Goal: Task Accomplishment & Management: Complete application form

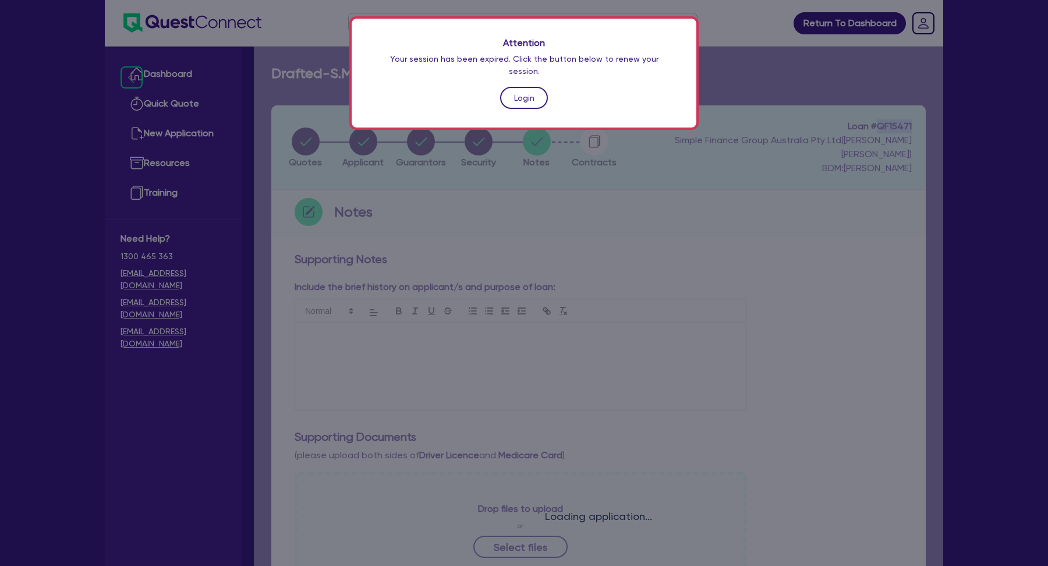
click at [516, 87] on link "Login" at bounding box center [524, 98] width 48 height 22
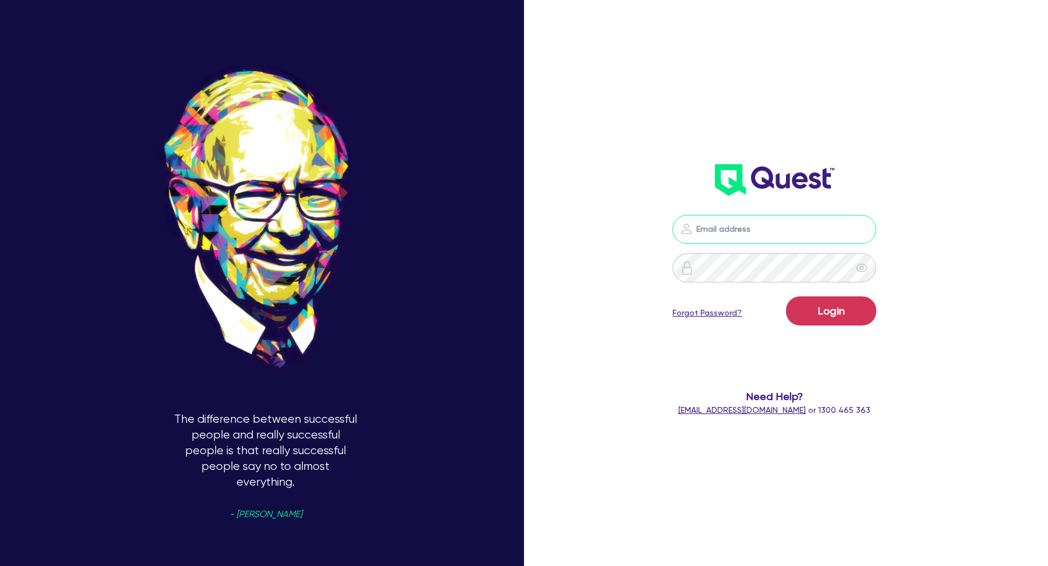
click at [744, 236] on input "email" at bounding box center [775, 229] width 204 height 29
type input "kurniawan.wijaya+broker@quest.finance"
click at [816, 309] on button "Login" at bounding box center [831, 310] width 90 height 29
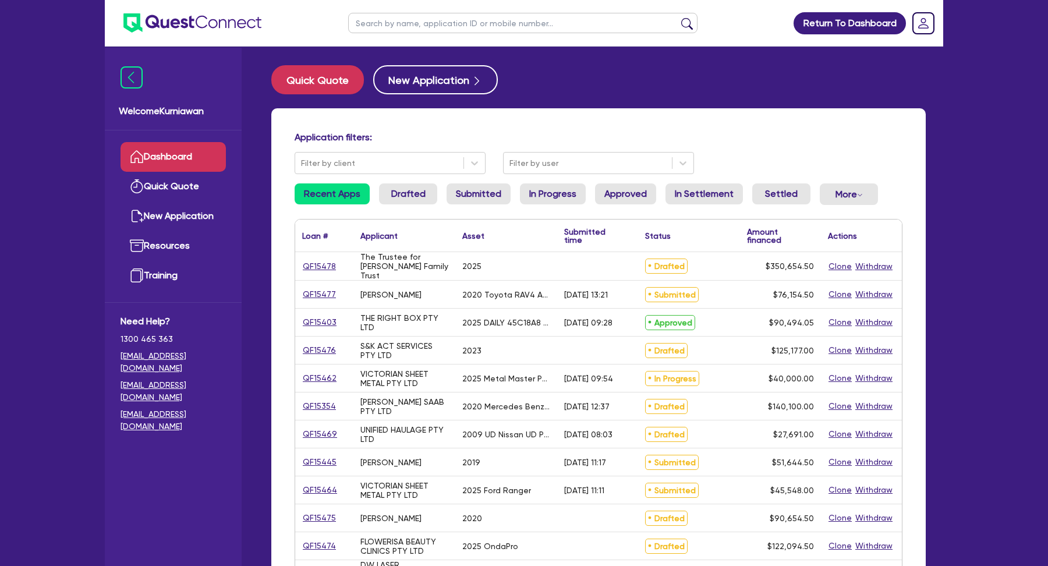
click at [433, 23] on input "text" at bounding box center [522, 23] width 349 height 20
paste input "QF15471"
type input "QF15471"
click at [678, 17] on button "submit" at bounding box center [687, 25] width 19 height 16
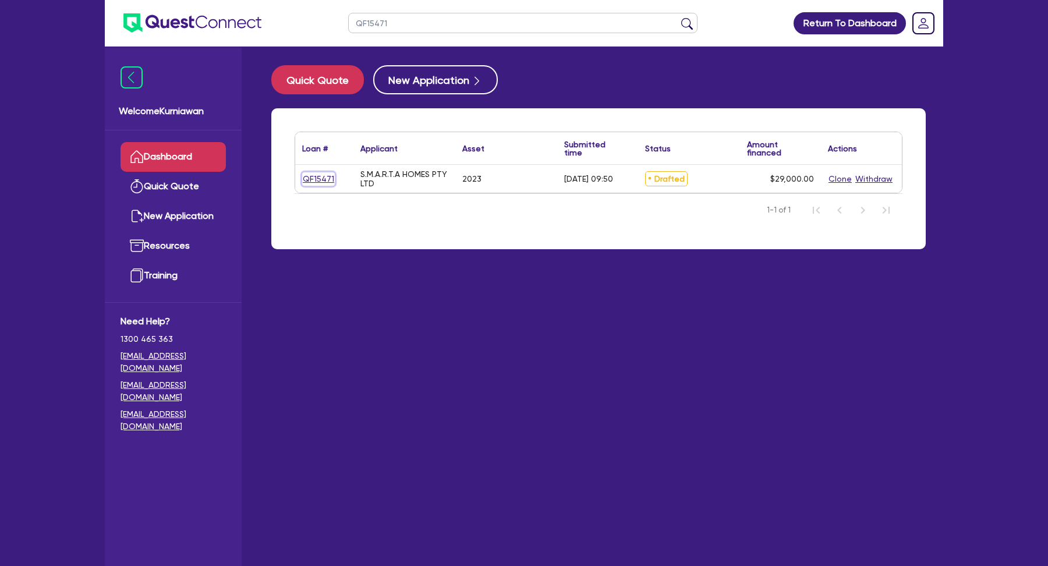
click at [307, 180] on link "QF15471" at bounding box center [318, 178] width 33 height 13
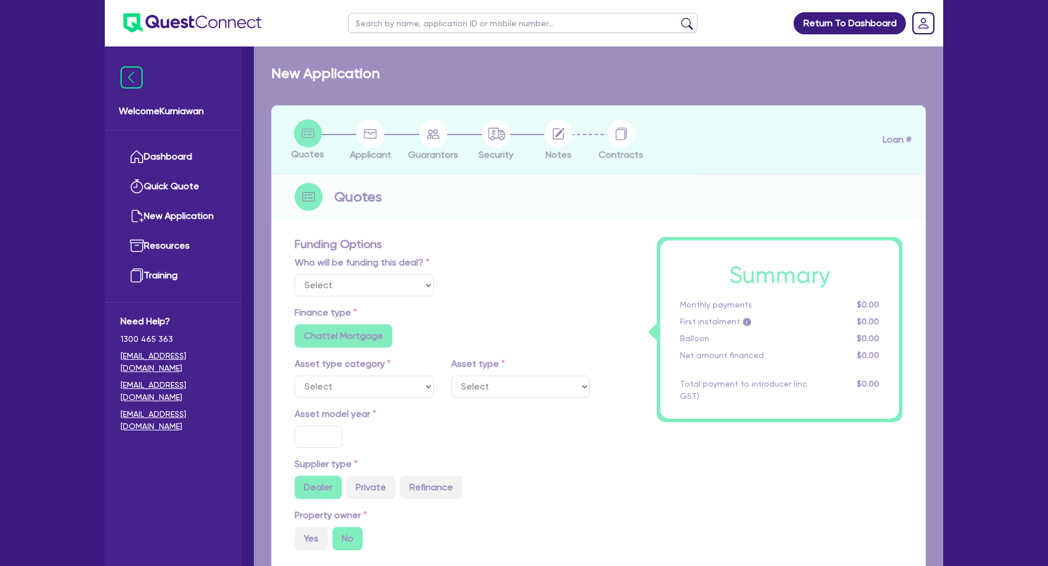
select select "Quest Finance - Own Book"
select select "CARS_AND_LIGHT_TRUCKS"
type input "2023"
radio input "true"
type input "29,000"
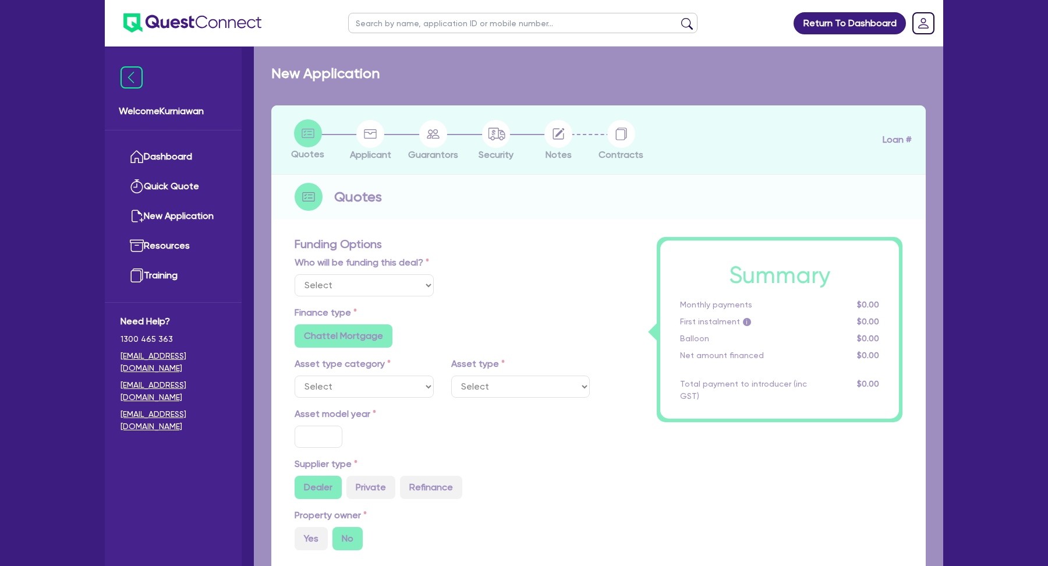
type input "10"
type input "2,900"
type input "17.95"
type input "1,200"
select select "PASSENGER_VEHICLES"
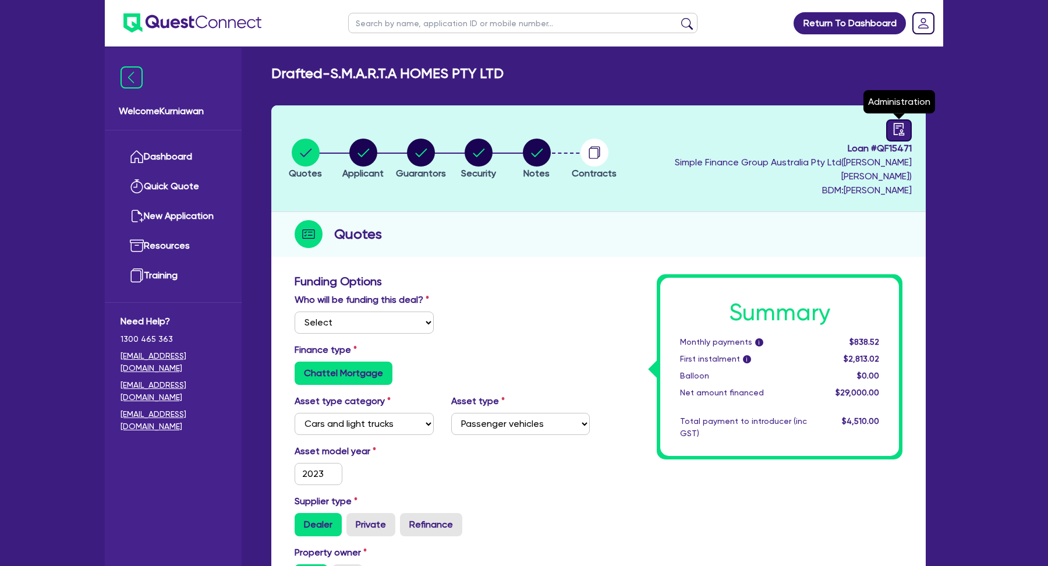
click at [891, 134] on div at bounding box center [899, 130] width 26 height 22
select select "DRAFTED_NEW"
select select "Quest Finance - Own Book"
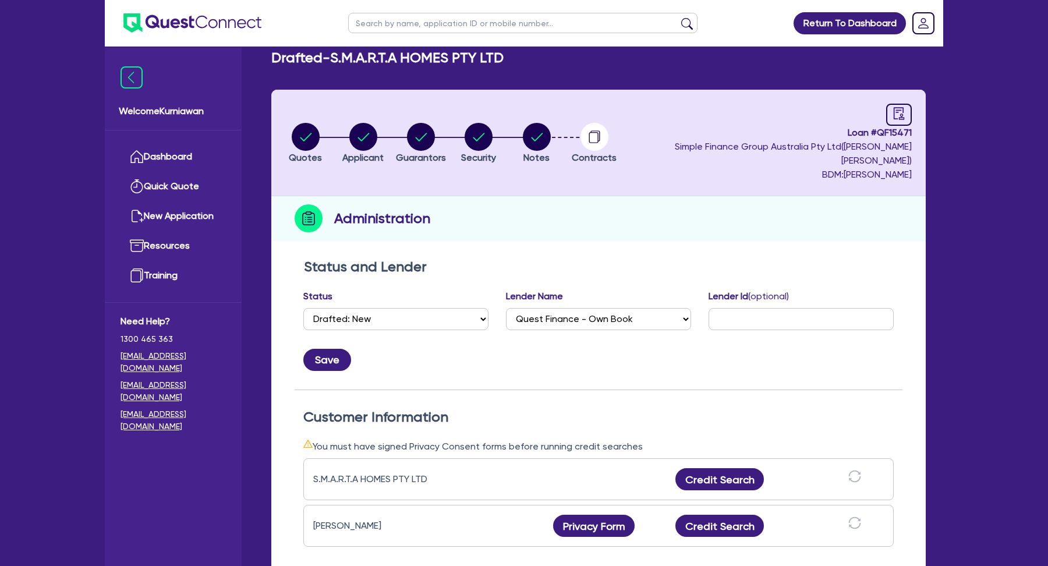
scroll to position [17, 0]
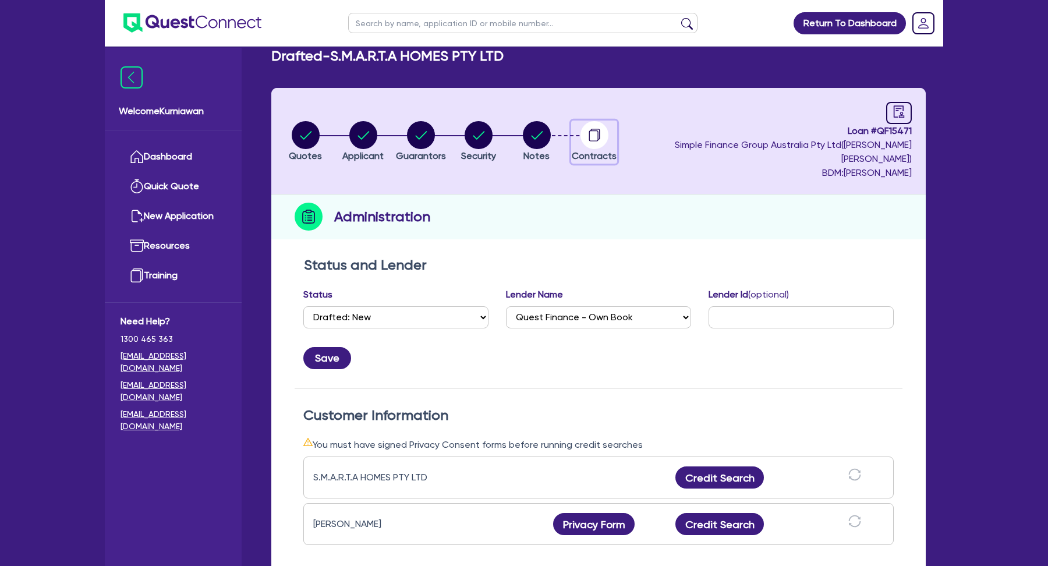
click at [608, 130] on circle "button" at bounding box center [595, 135] width 28 height 28
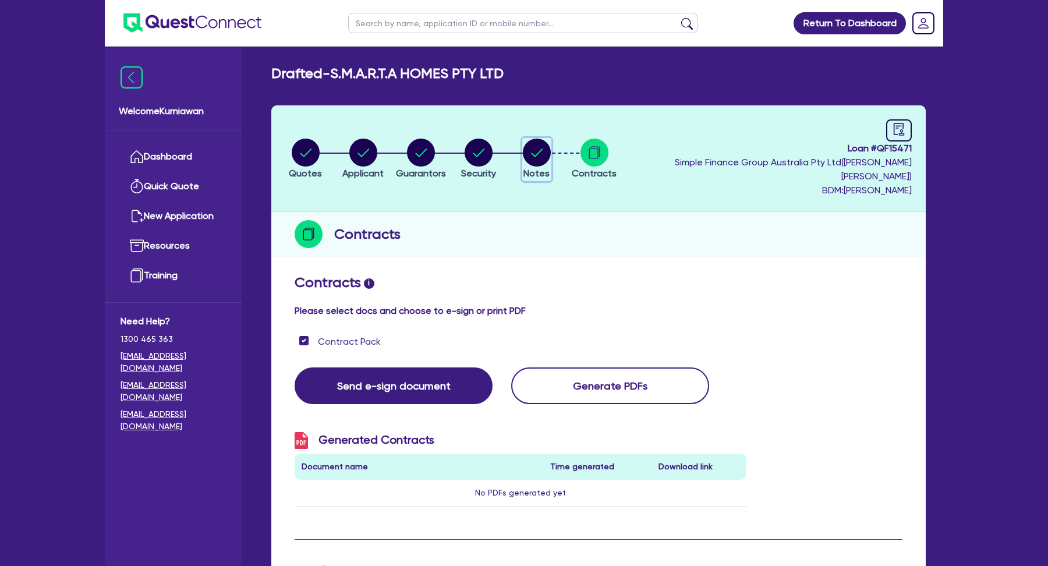
click at [551, 147] on circle "button" at bounding box center [537, 153] width 28 height 28
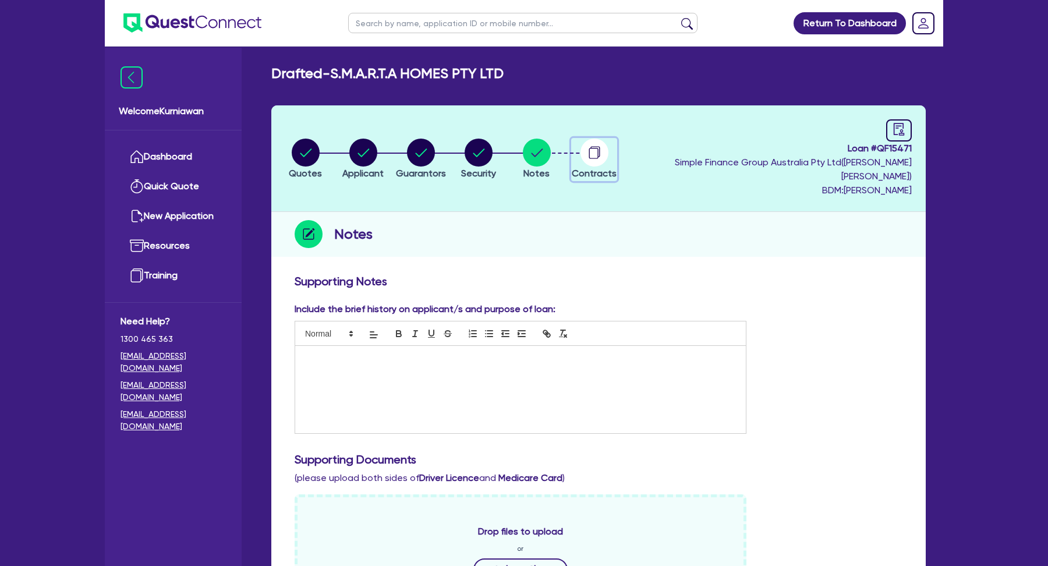
click at [608, 146] on circle "button" at bounding box center [595, 153] width 28 height 28
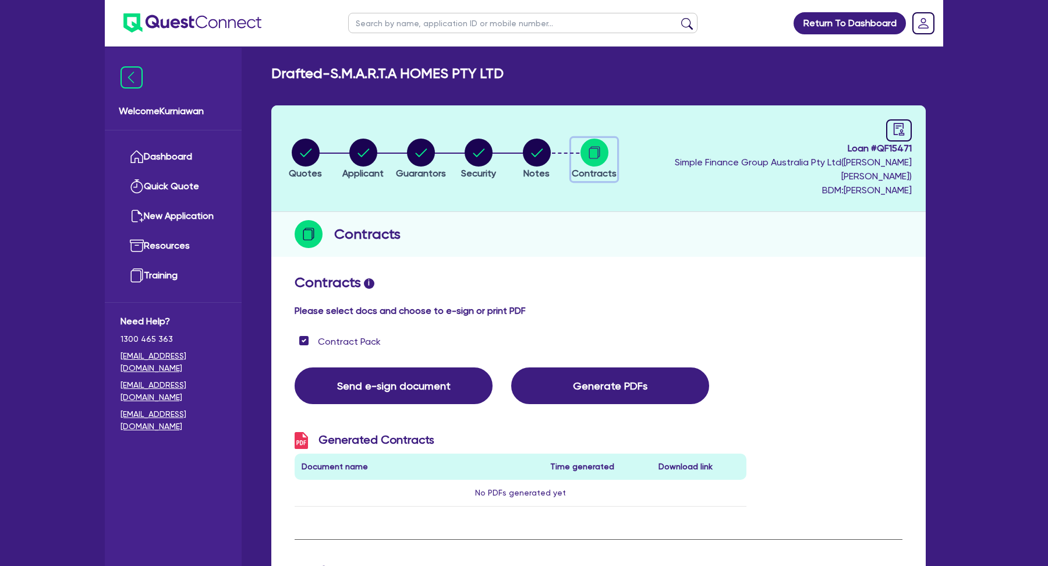
scroll to position [355, 0]
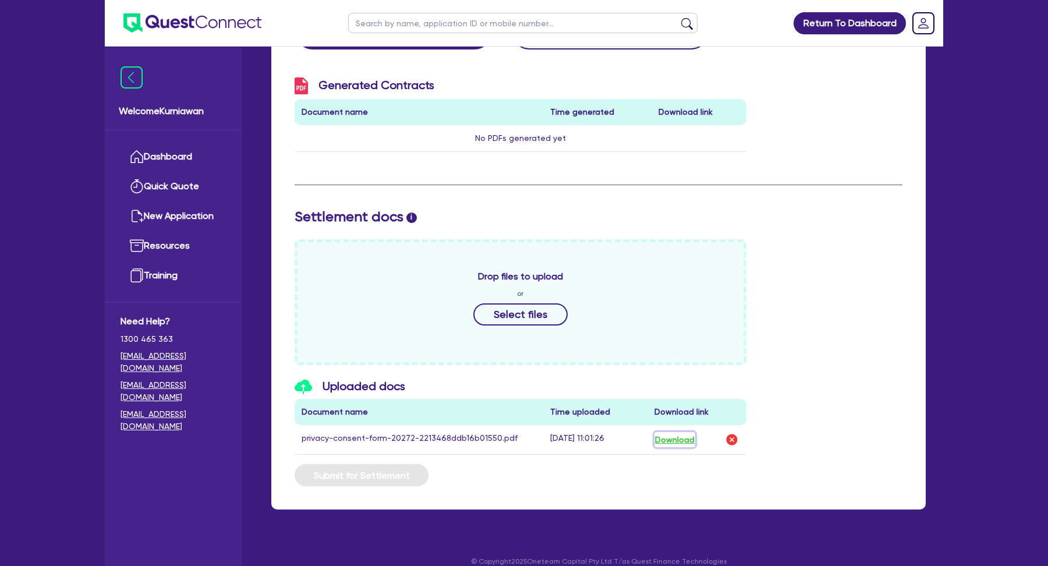
click at [684, 432] on button "Download" at bounding box center [674, 439] width 41 height 15
click at [841, 257] on div "Drop files to upload or Select files" at bounding box center [598, 302] width 625 height 126
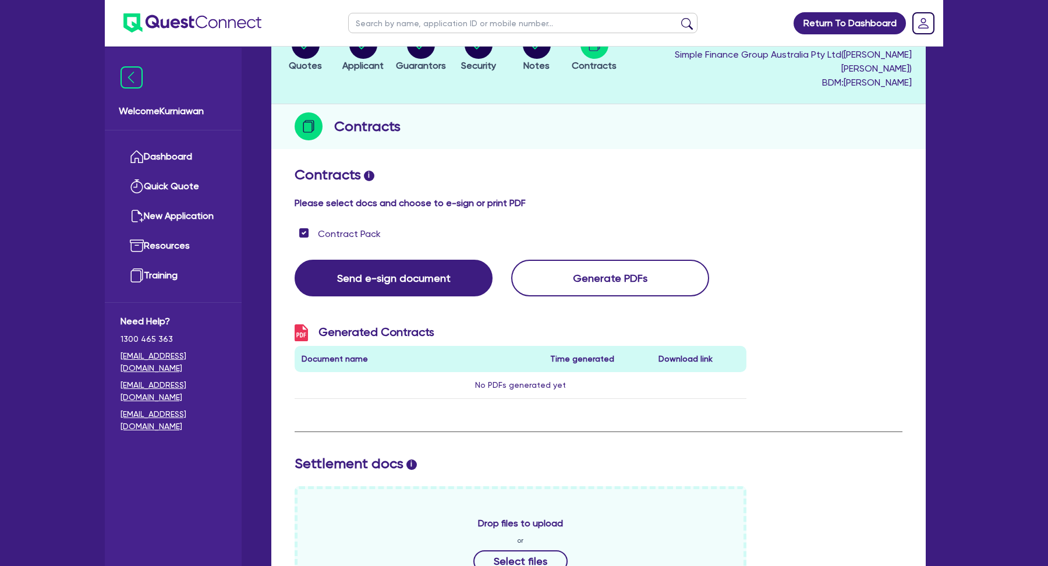
scroll to position [107, 0]
click at [496, 388] on div "Generated Contracts Document name Time generated Download link No PDFs generate…" at bounding box center [520, 367] width 469 height 84
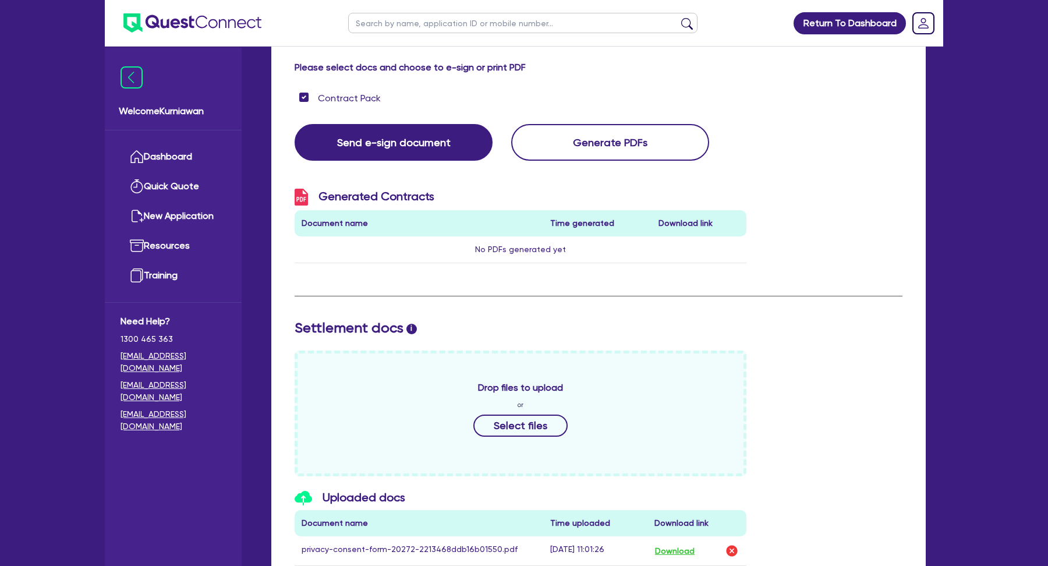
scroll to position [0, 0]
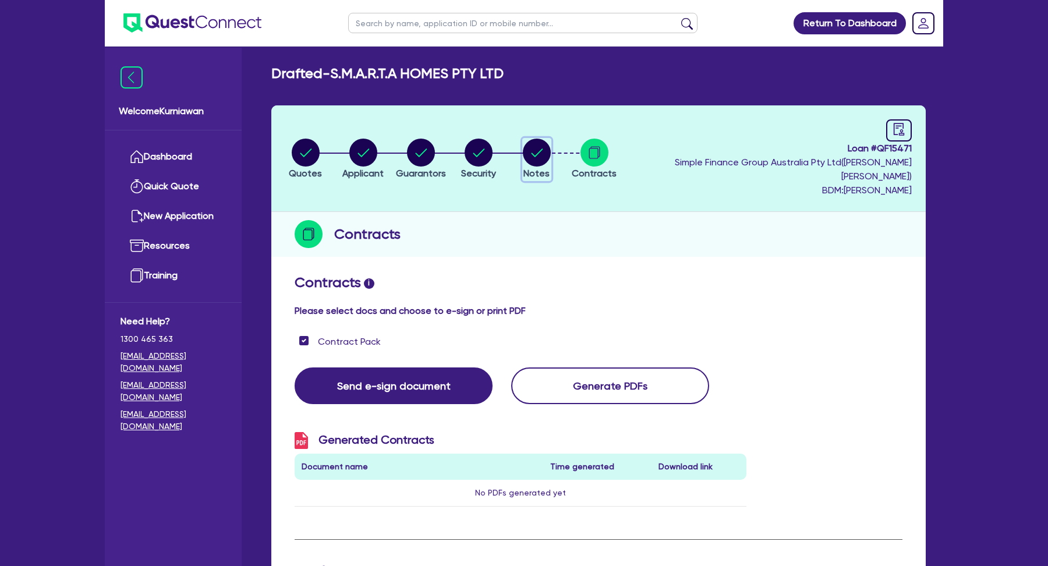
click at [551, 143] on circle "button" at bounding box center [537, 153] width 28 height 28
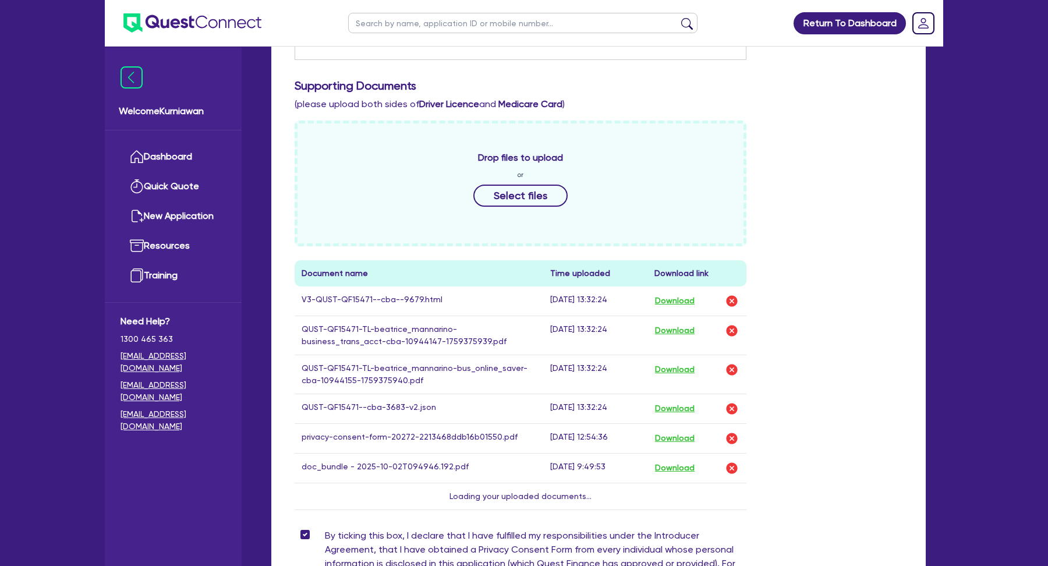
scroll to position [528, 0]
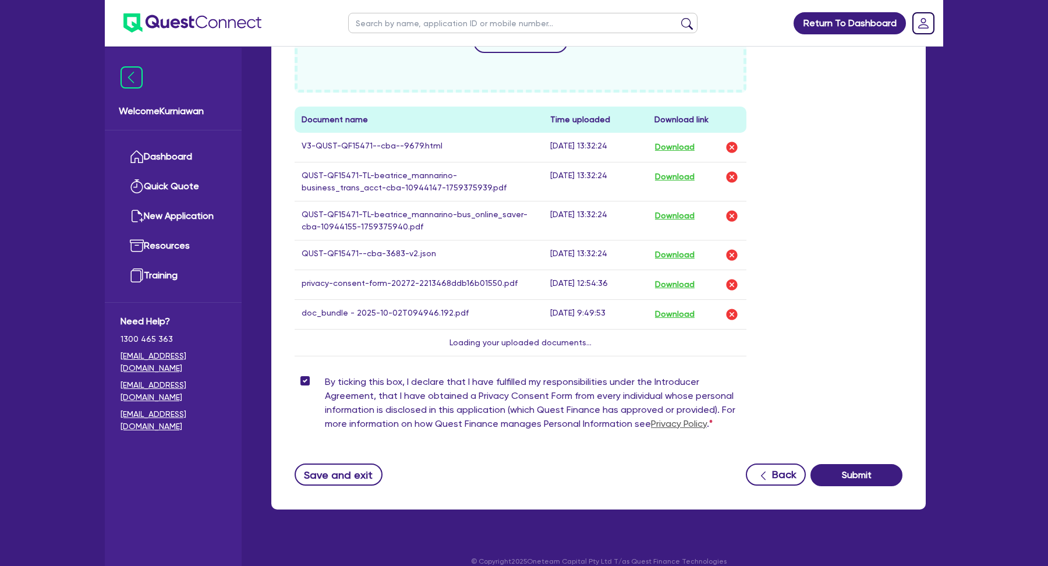
click at [875, 359] on div "Drop files to upload or Select files Document name Time uploaded Download link …" at bounding box center [598, 171] width 625 height 408
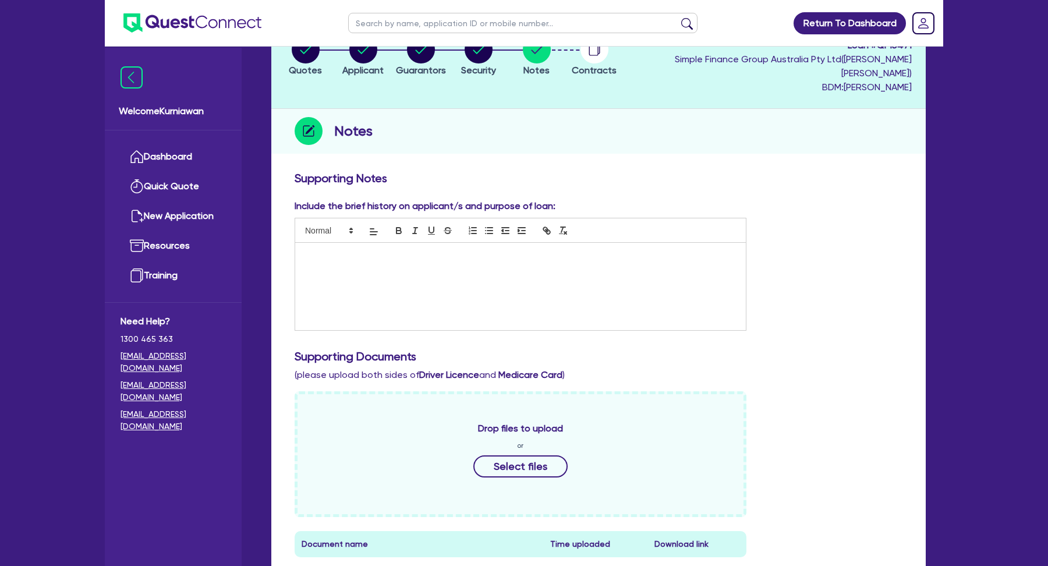
scroll to position [0, 0]
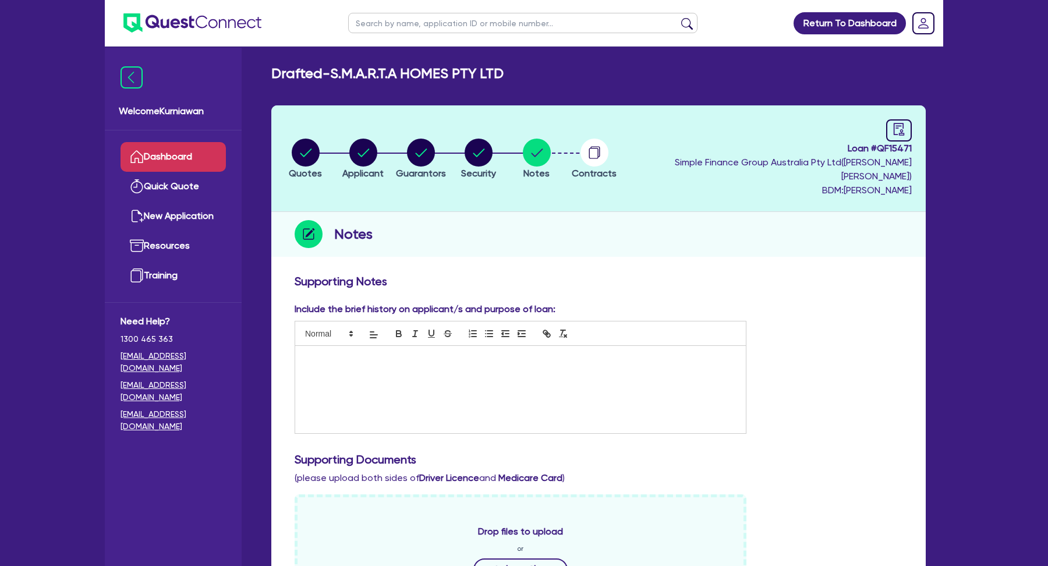
click at [176, 160] on link "Dashboard" at bounding box center [173, 157] width 105 height 30
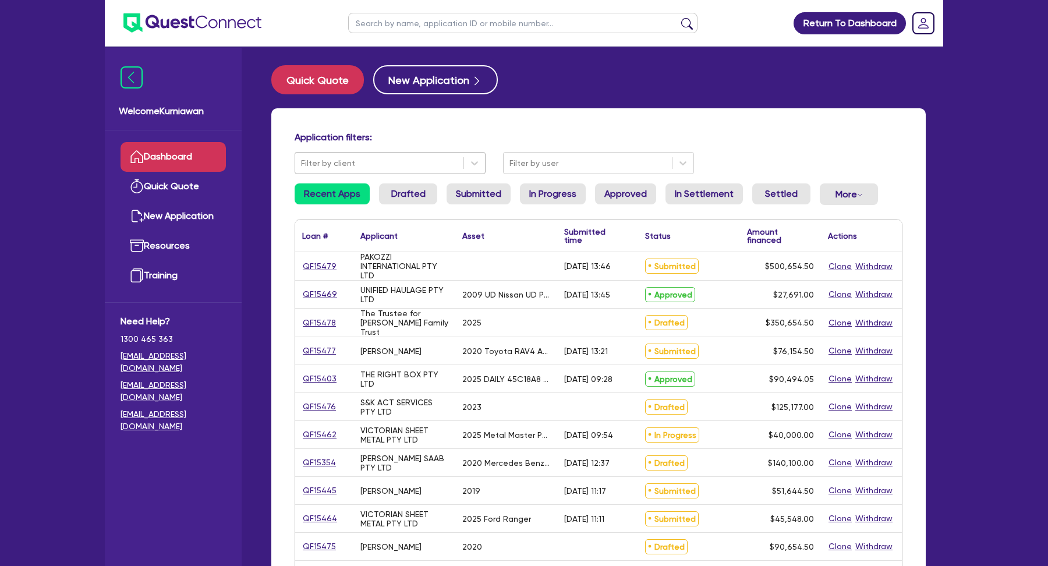
click at [416, 155] on div "Filter by client" at bounding box center [379, 163] width 168 height 19
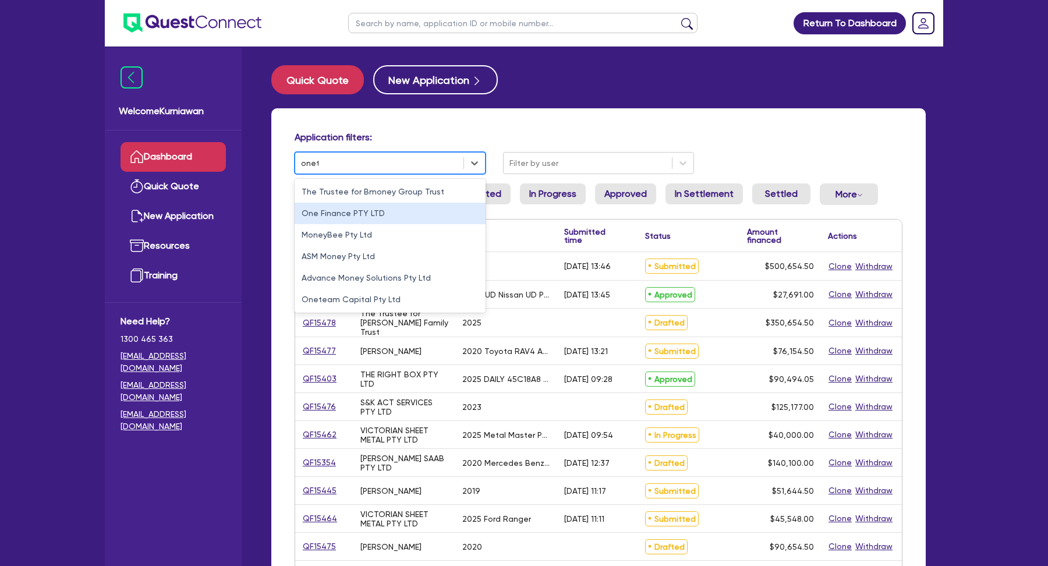
type input "onetea"
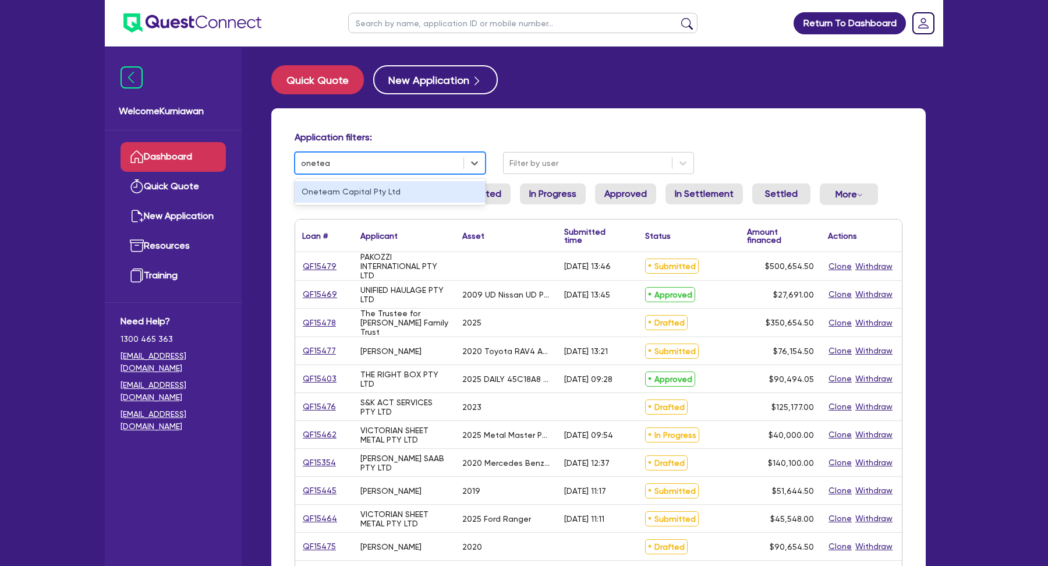
click at [359, 201] on div "Oneteam Capital Pty Ltd" at bounding box center [390, 192] width 191 height 22
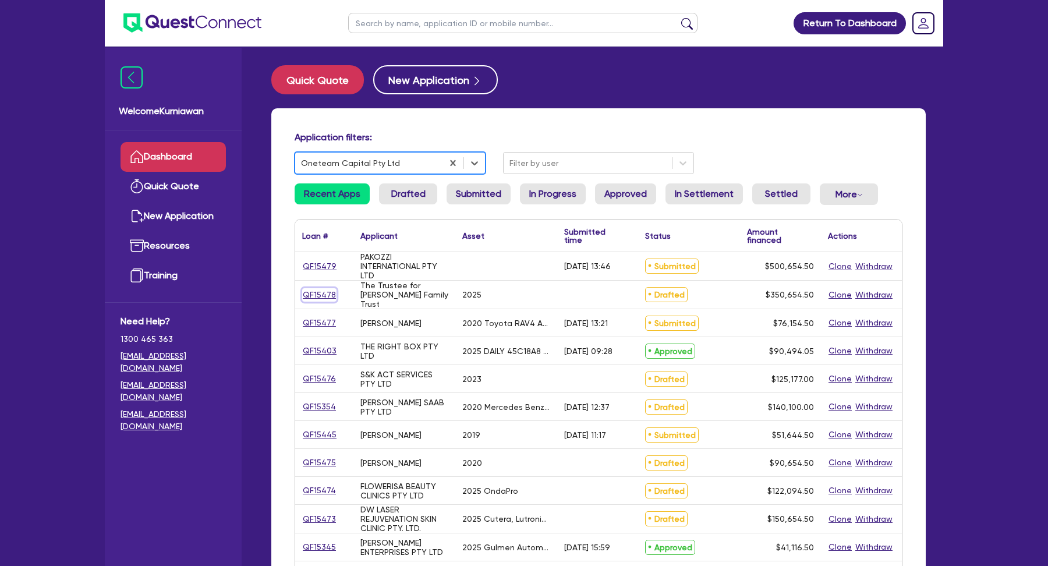
click at [314, 293] on link "QF15478" at bounding box center [319, 294] width 34 height 13
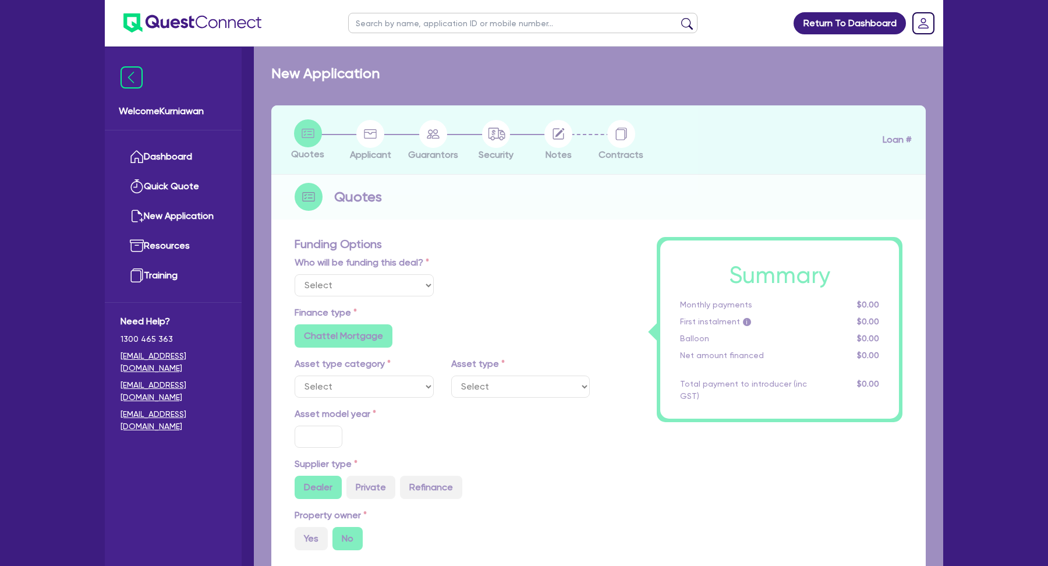
select select "Other"
select select "PRIMARY_ASSETS"
type input "2025"
radio input "true"
type input "350,000"
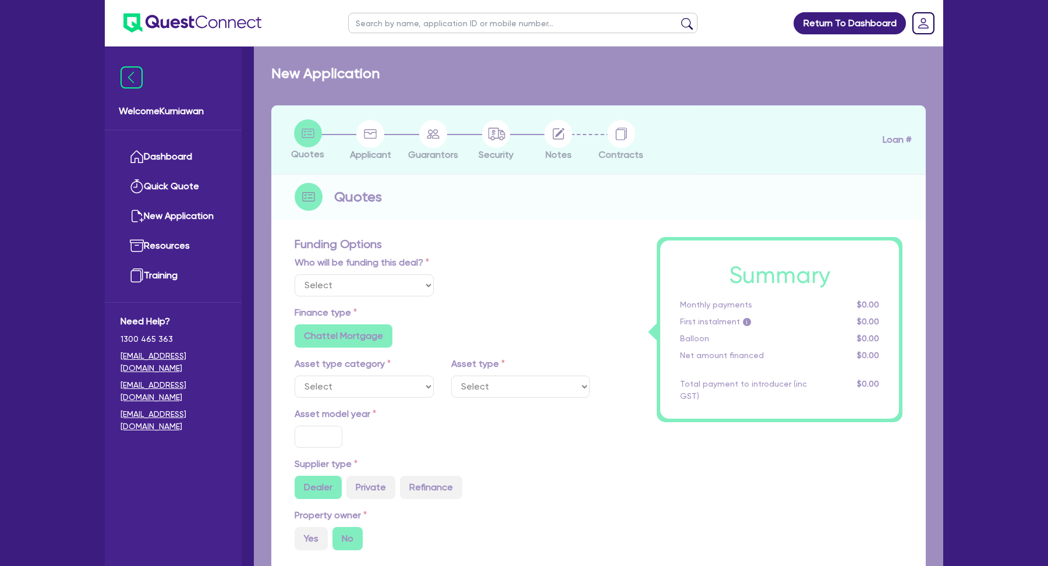
type input "4"
type input "14,026.18"
type input "8.35"
radio input "true"
radio input "false"
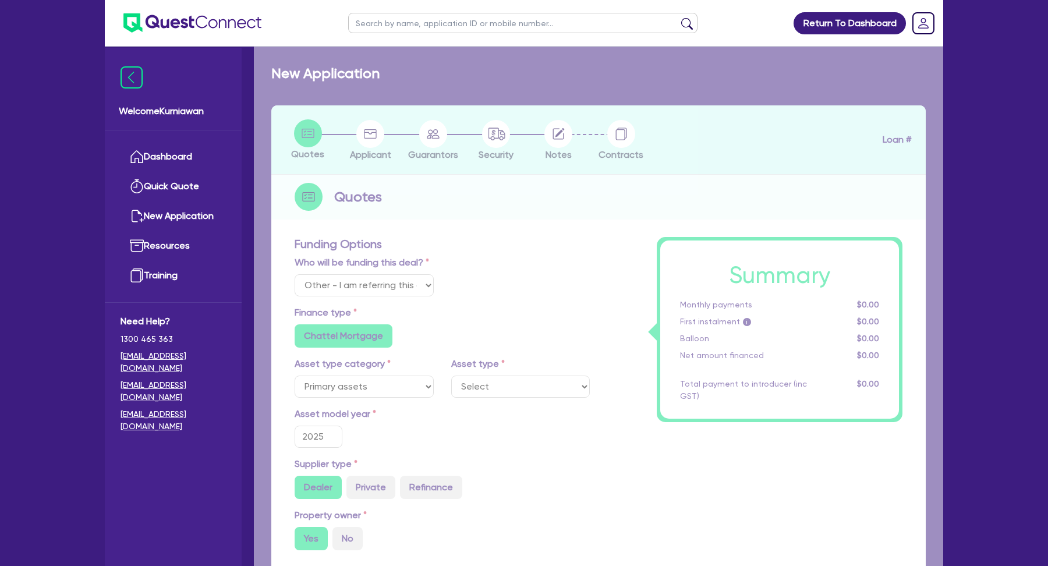
select select "HEAVY_TRUCKS"
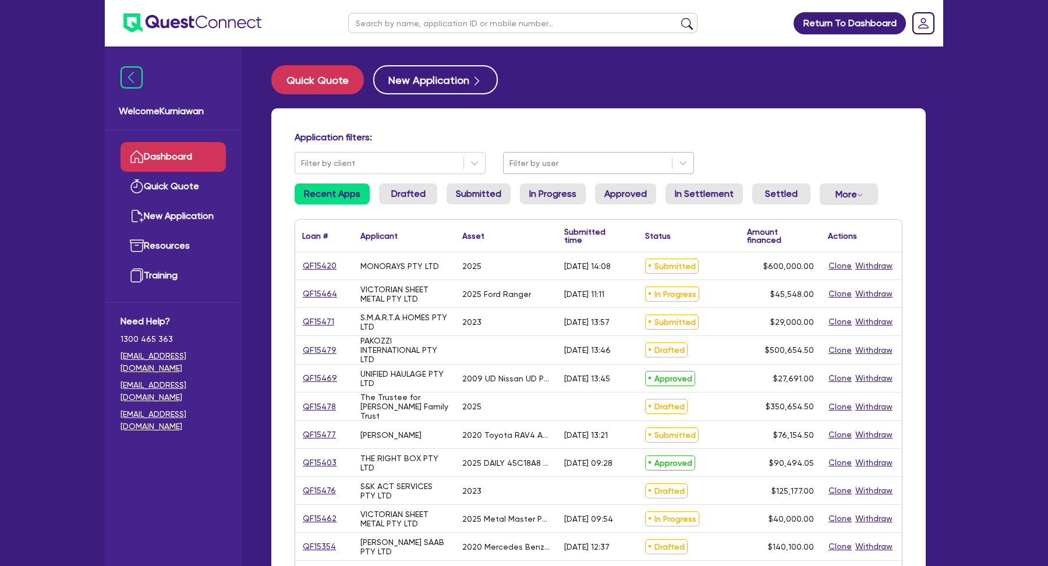
click at [593, 160] on div at bounding box center [587, 163] width 157 height 15
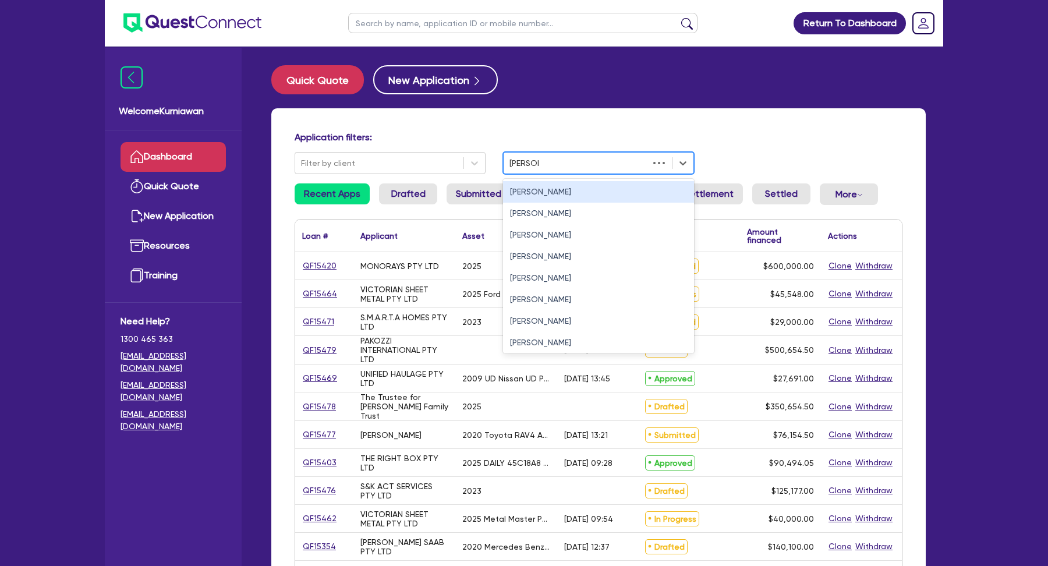
type input "sam mi"
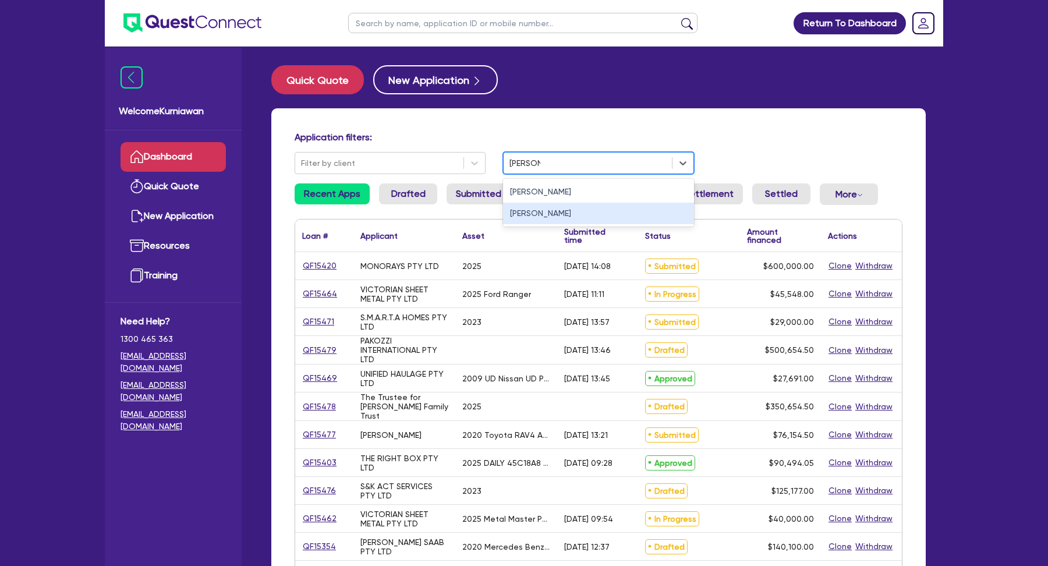
click at [583, 213] on div "Sam Millard" at bounding box center [598, 214] width 191 height 22
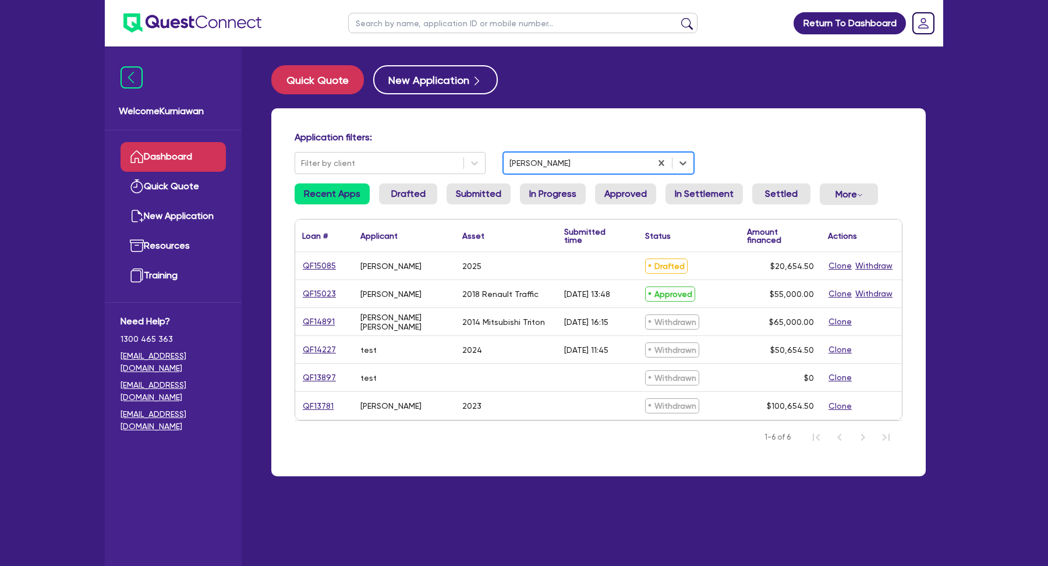
click at [557, 158] on div at bounding box center [577, 163] width 136 height 15
type input "lindsa"
click at [565, 194] on div "Lindsay Cooke" at bounding box center [598, 192] width 191 height 22
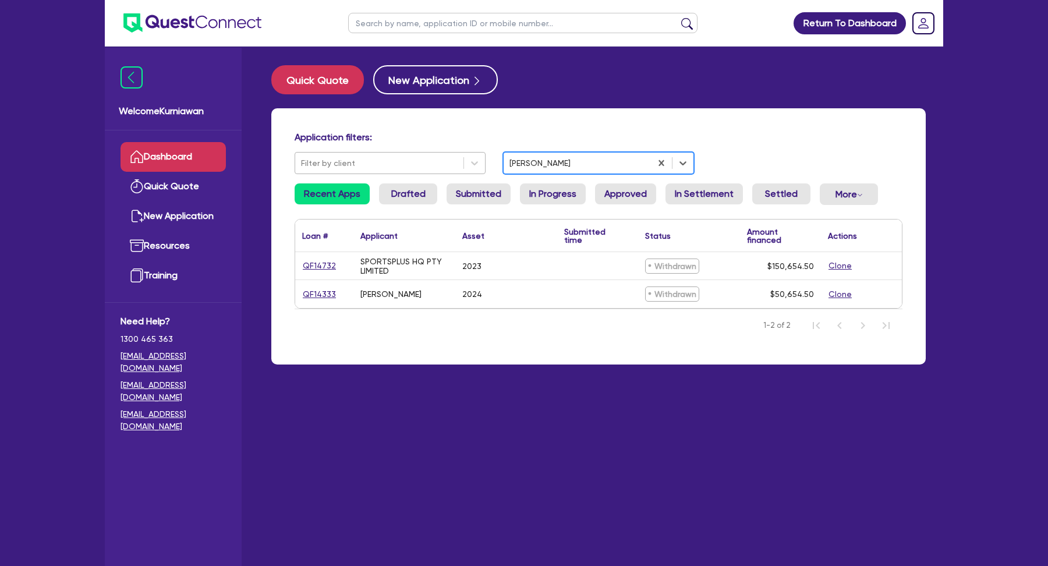
click at [438, 162] on div at bounding box center [379, 163] width 157 height 15
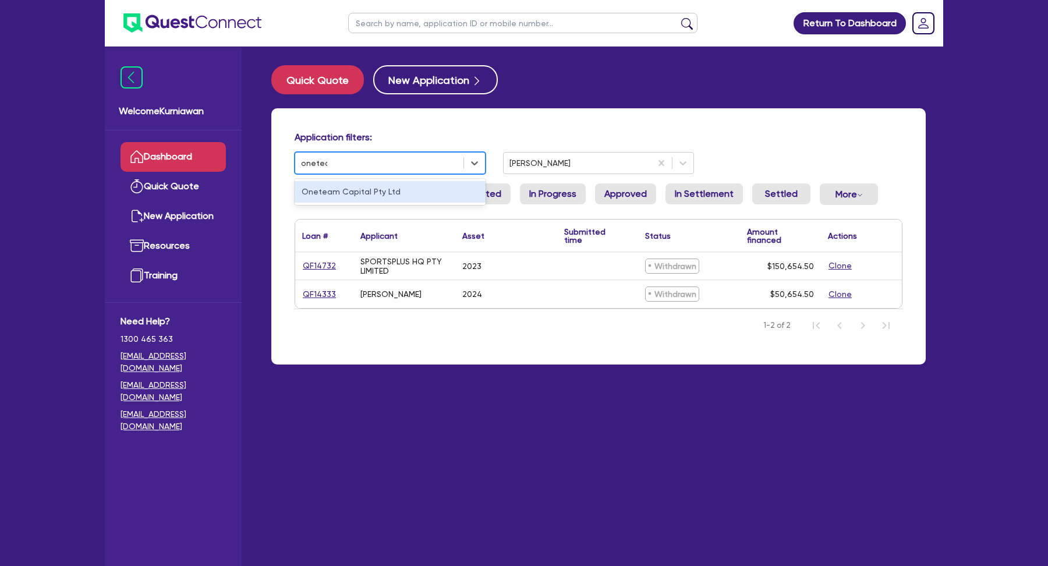
type input "oneteam"
click at [401, 194] on div "Oneteam Capital Pty Ltd" at bounding box center [390, 192] width 191 height 22
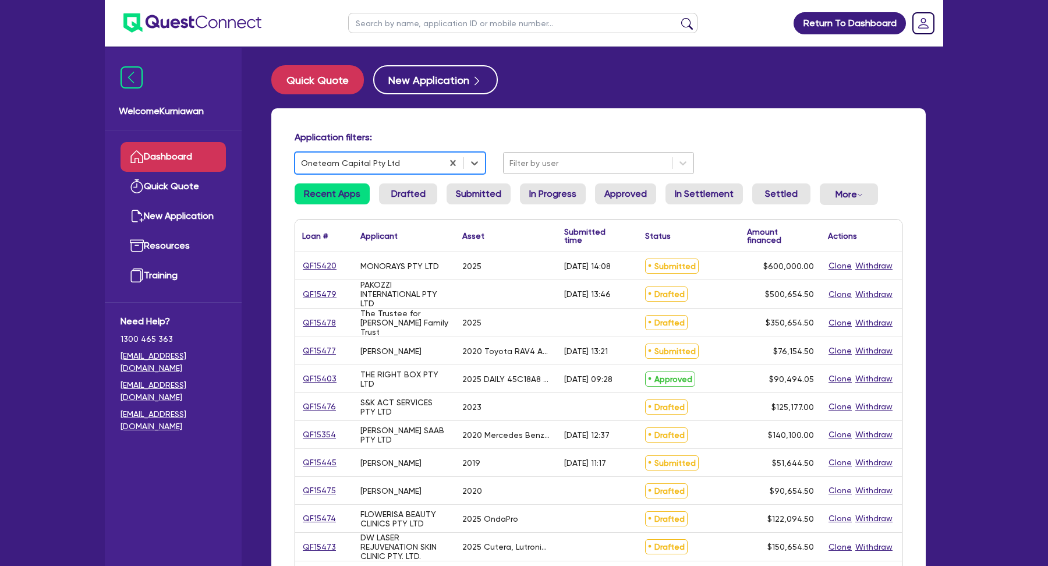
click at [604, 161] on div at bounding box center [587, 163] width 157 height 15
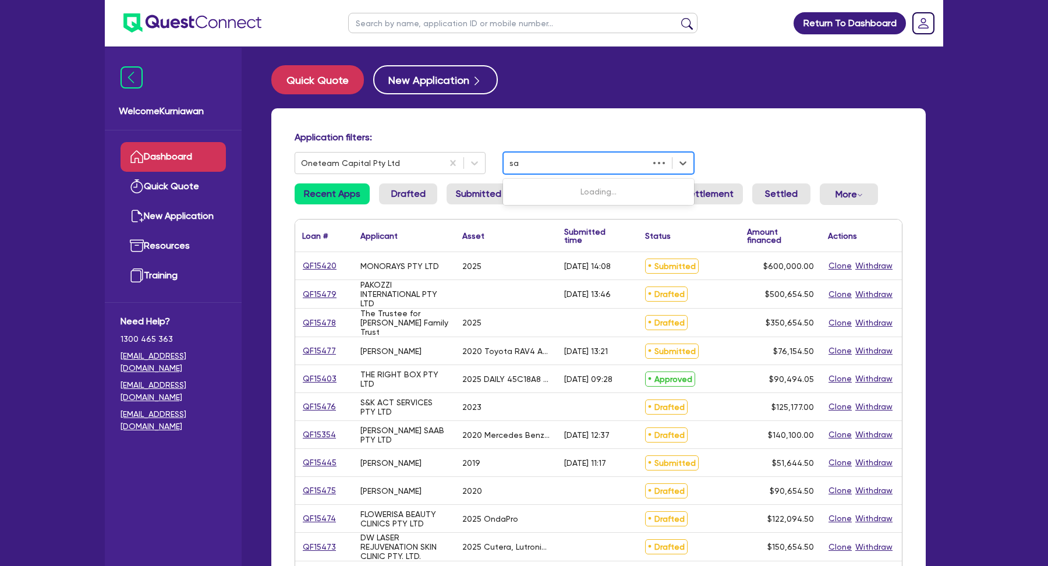
type input "sam"
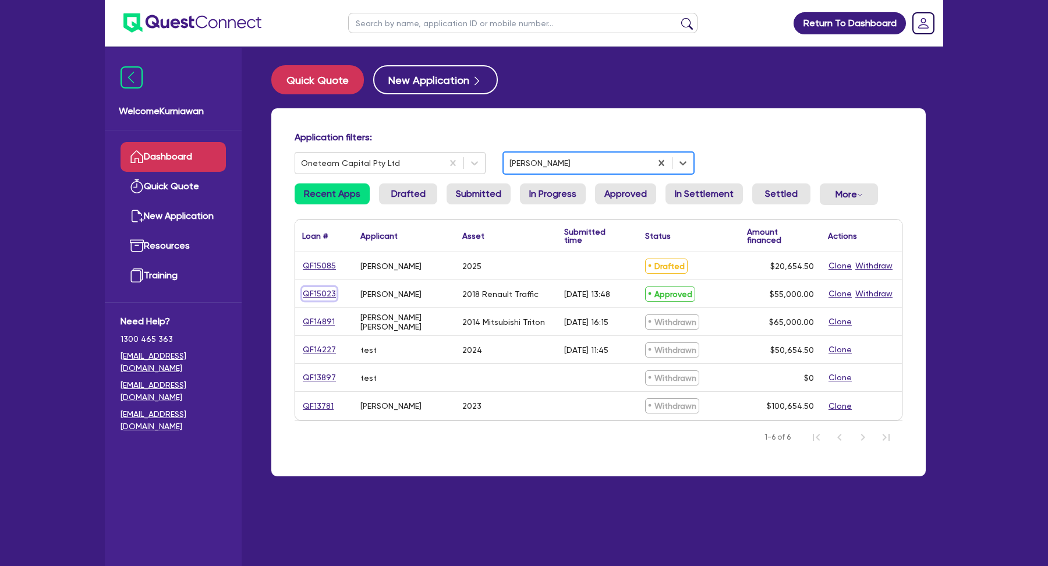
click at [320, 295] on link "QF15023" at bounding box center [319, 293] width 34 height 13
click at [321, 270] on link "QF15085" at bounding box center [319, 265] width 34 height 13
click at [378, 153] on div "Oneteam Capital Pty Ltd" at bounding box center [390, 163] width 191 height 22
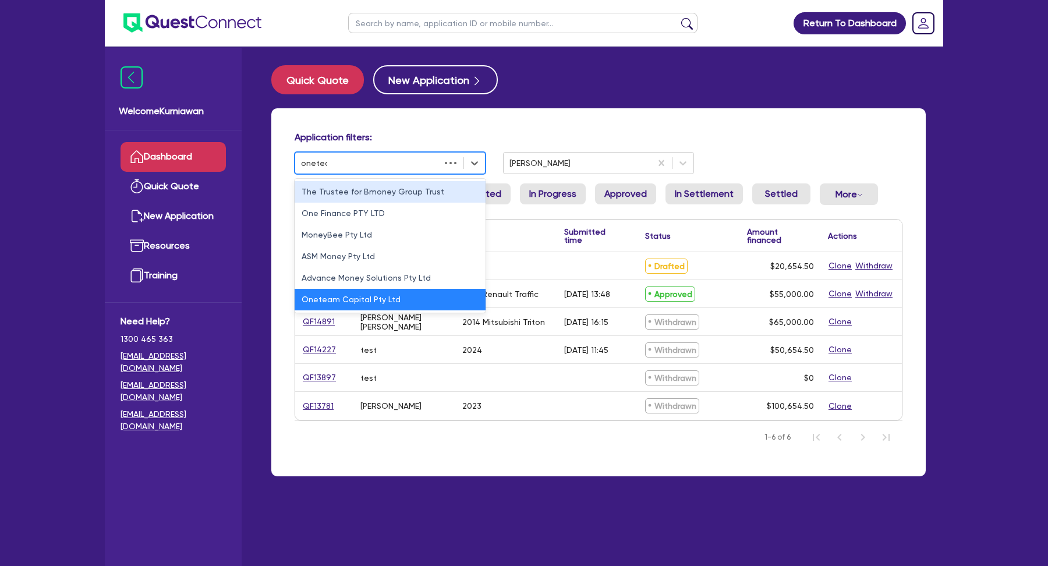
type input "oneteam"
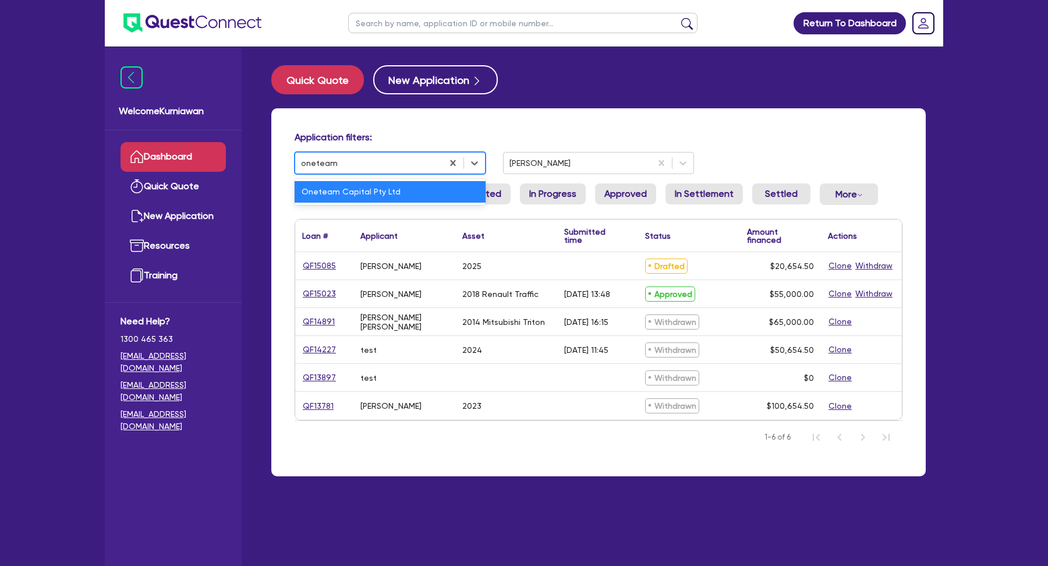
click at [379, 194] on div "Oneteam Capital Pty Ltd" at bounding box center [390, 192] width 191 height 22
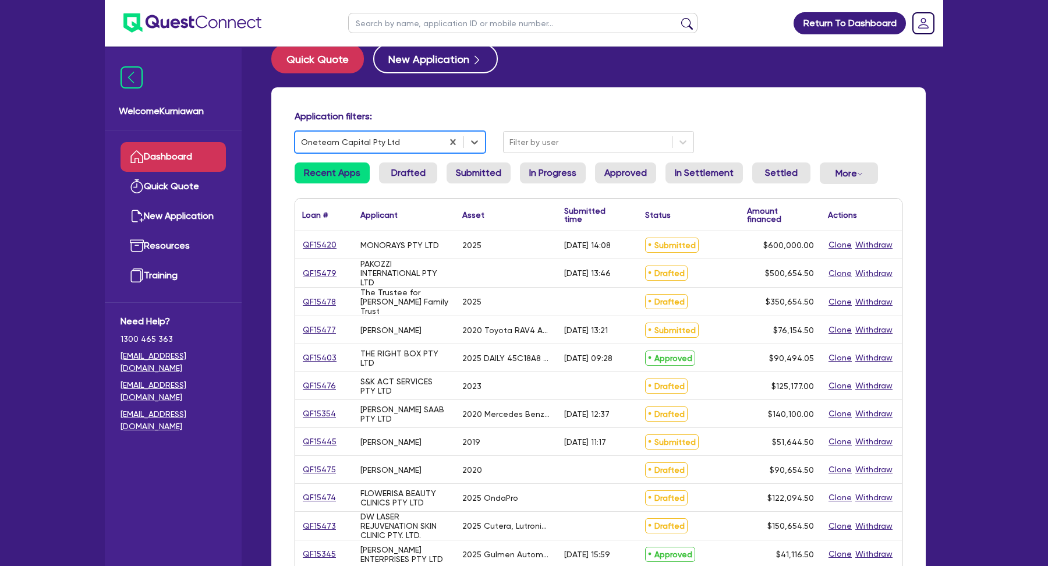
scroll to position [22, 0]
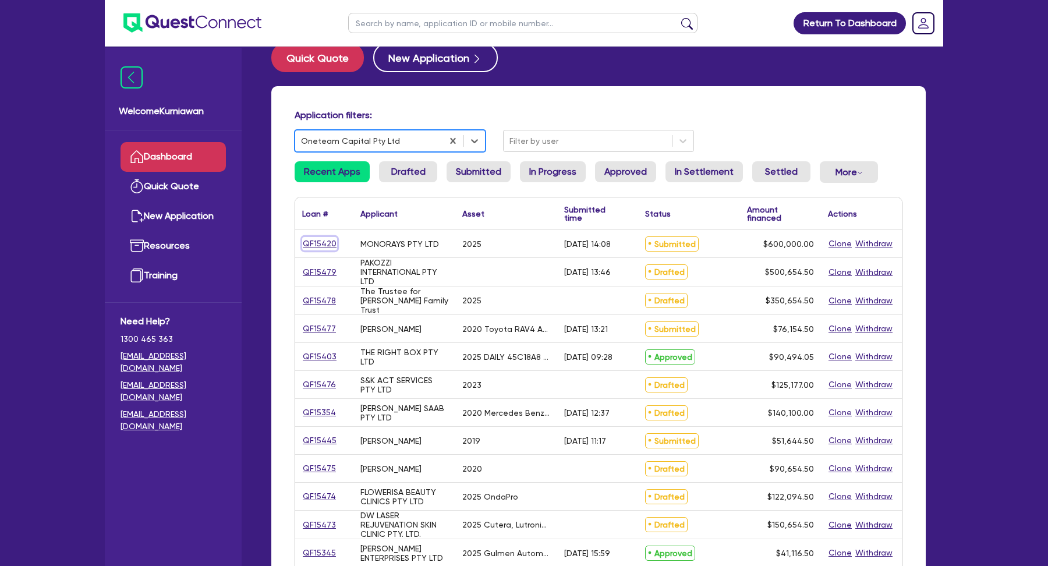
click at [322, 244] on link "QF15420" at bounding box center [319, 243] width 35 height 13
click at [321, 271] on link "QF15479" at bounding box center [319, 272] width 35 height 13
click at [319, 301] on link "QF15478" at bounding box center [319, 300] width 34 height 13
click at [317, 325] on link "QF15477" at bounding box center [319, 328] width 34 height 13
click at [317, 356] on link "QF15403" at bounding box center [319, 356] width 35 height 13
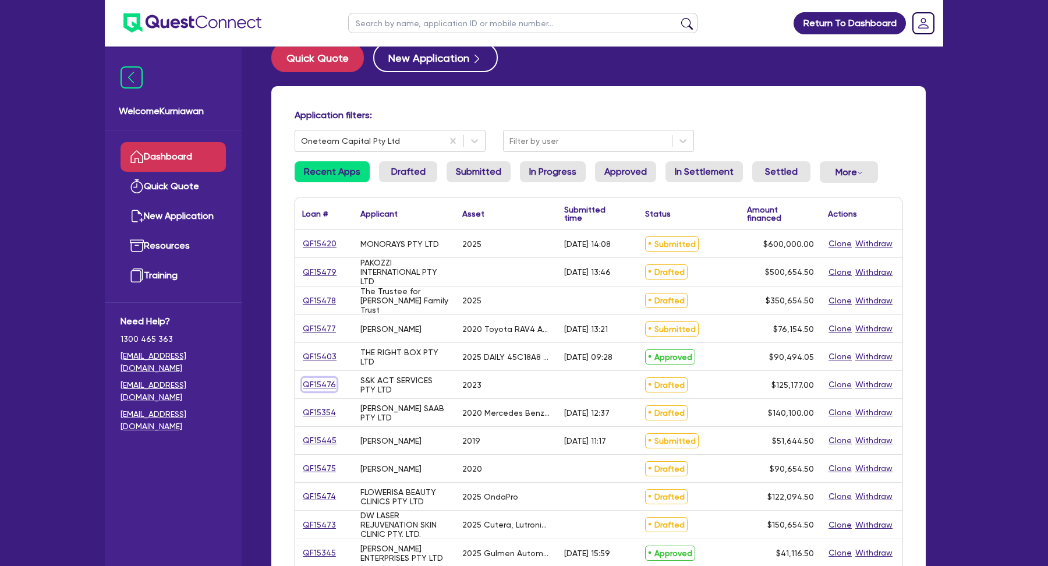
click at [316, 380] on link "QF15476" at bounding box center [319, 384] width 34 height 13
click at [316, 407] on link "QF15354" at bounding box center [319, 412] width 34 height 13
click at [315, 443] on link "QF15445" at bounding box center [319, 440] width 35 height 13
click at [316, 464] on link "QF15475" at bounding box center [319, 468] width 34 height 13
click at [313, 498] on link "QF15474" at bounding box center [319, 496] width 34 height 13
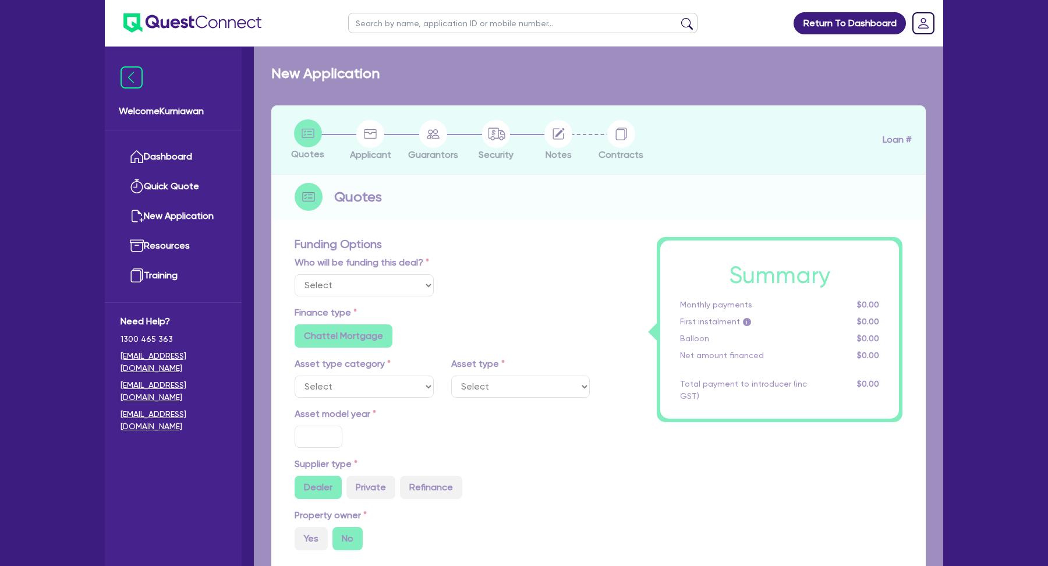
select select "Quest Finance - Own Book"
select select "CARS_AND_LIGHT_TRUCKS"
type input "2018"
radio input "false"
radio input "true"
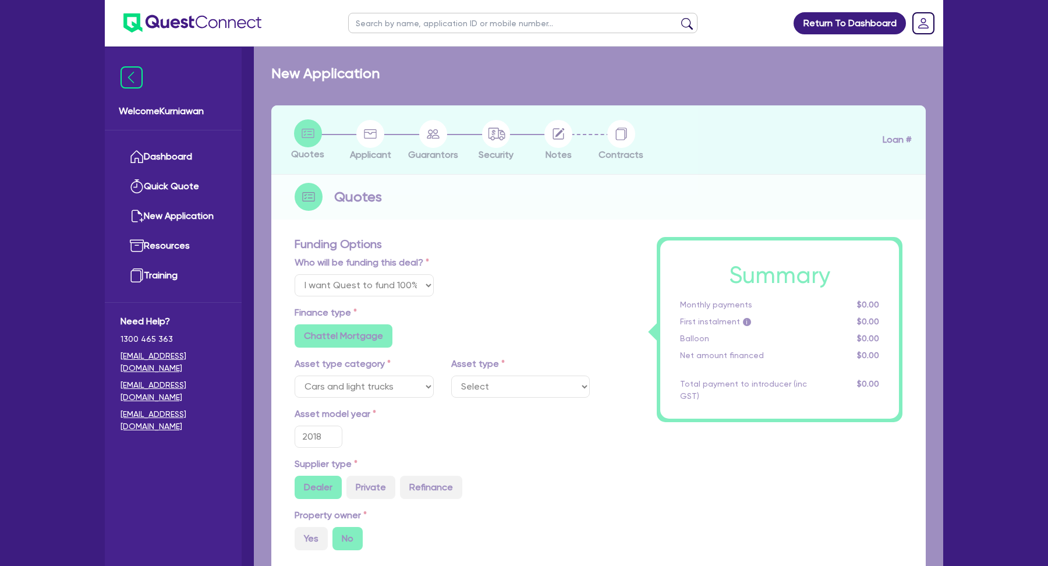
type input "55,000"
type input "9"
type input "4,950"
type input "17.95"
radio input "false"
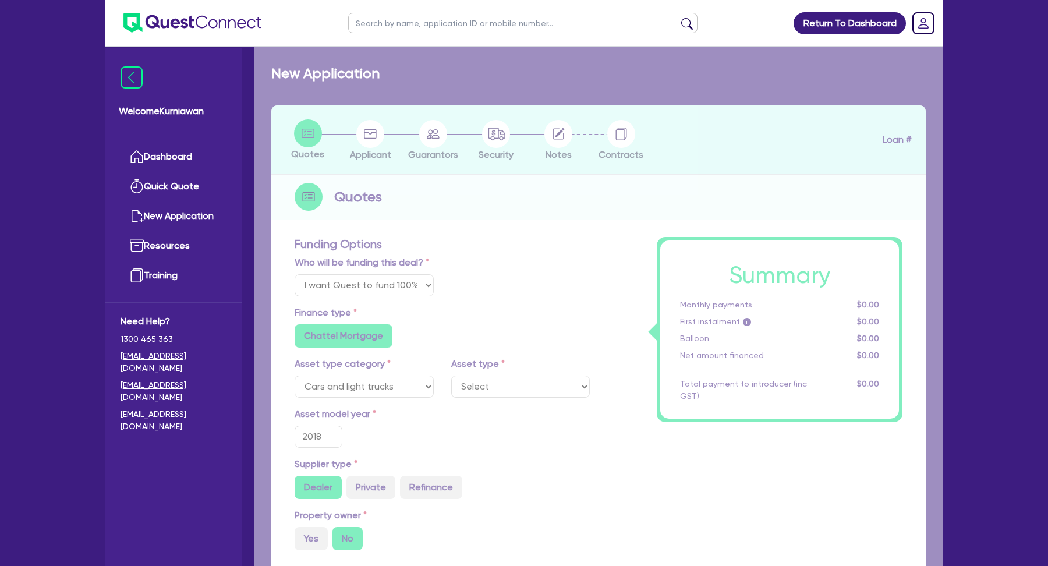
radio input "false"
select select "VANS_AND_UTES"
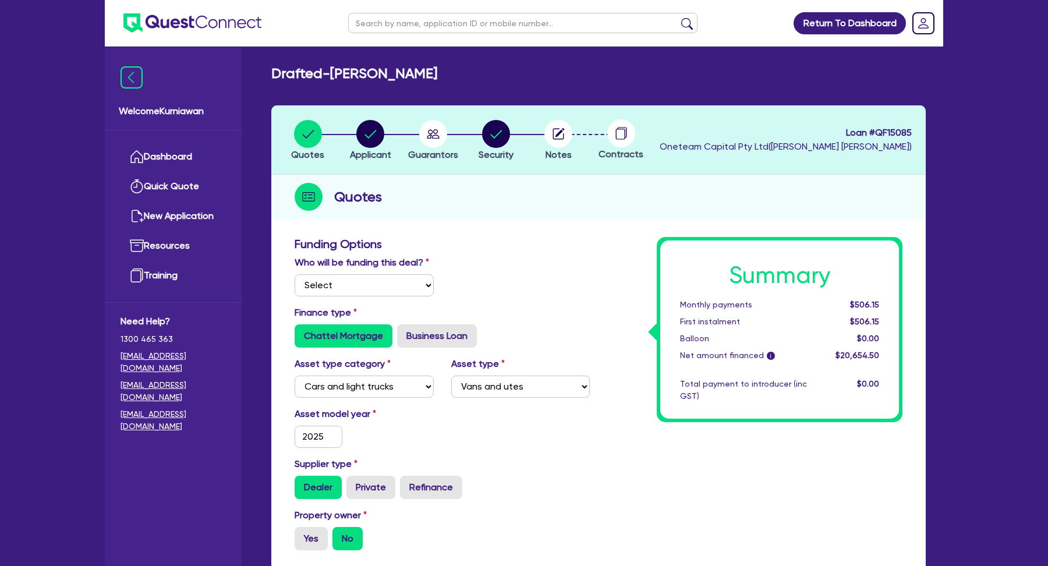
select select "CARS_AND_LIGHT_TRUCKS"
select select "VANS_AND_UTES"
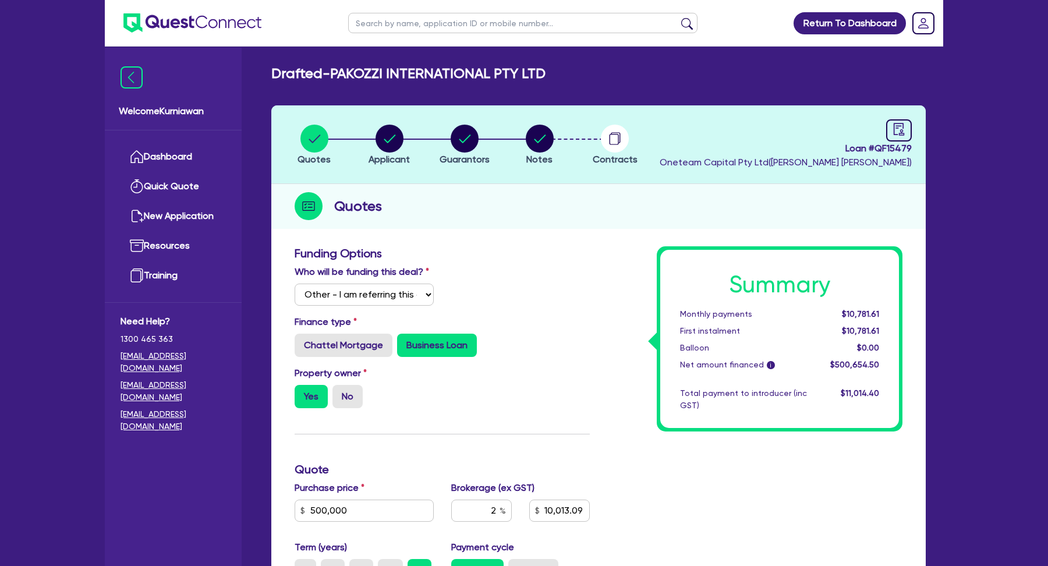
select select "Other"
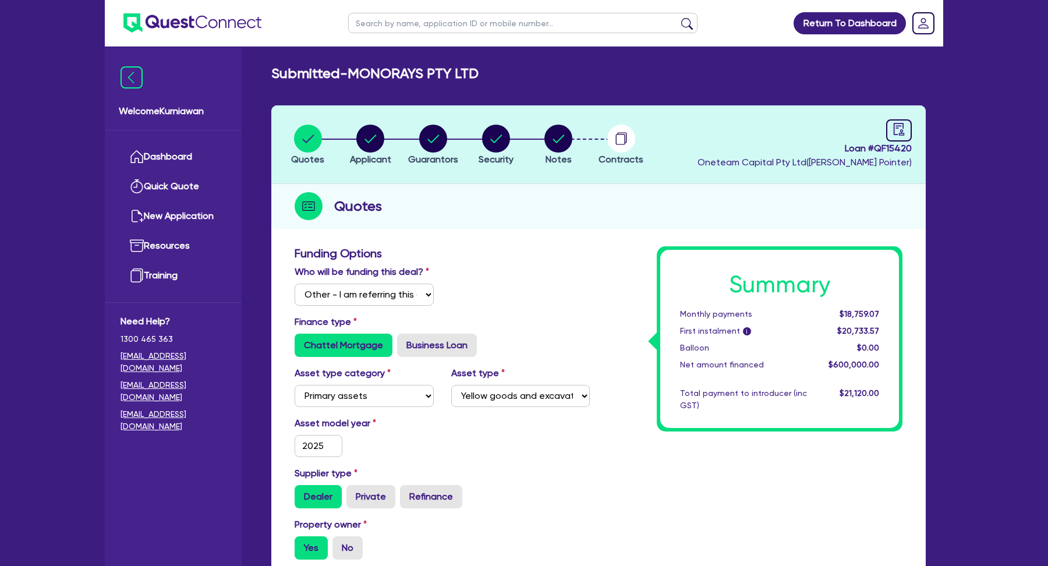
select select "Other"
select select "PRIMARY_ASSETS"
select select "YELLOW_GOODS_AND_EXCAVATORS"
select select "Other"
select select "PRIMARY_ASSETS"
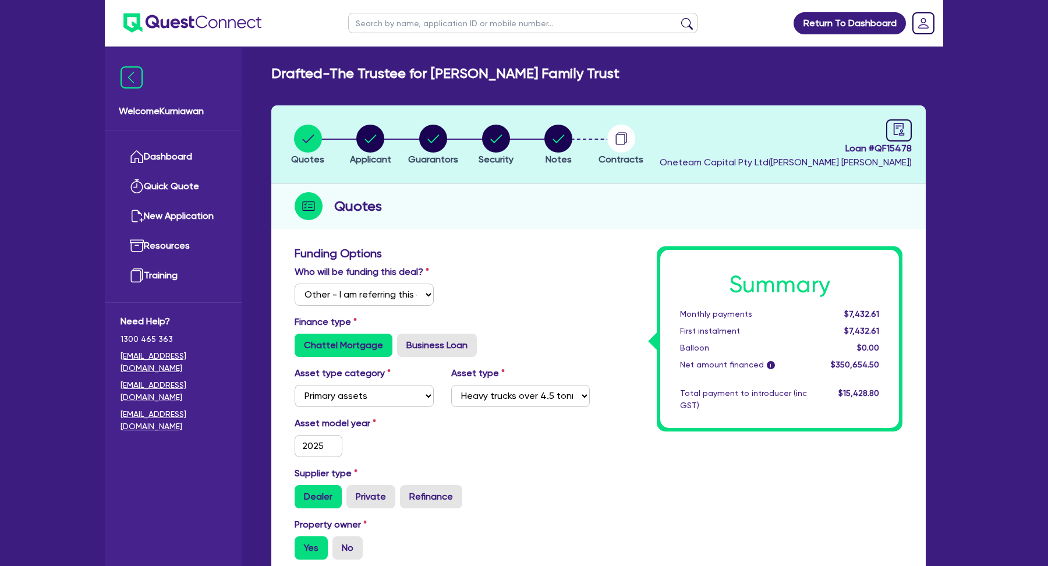
select select "HEAVY_TRUCKS"
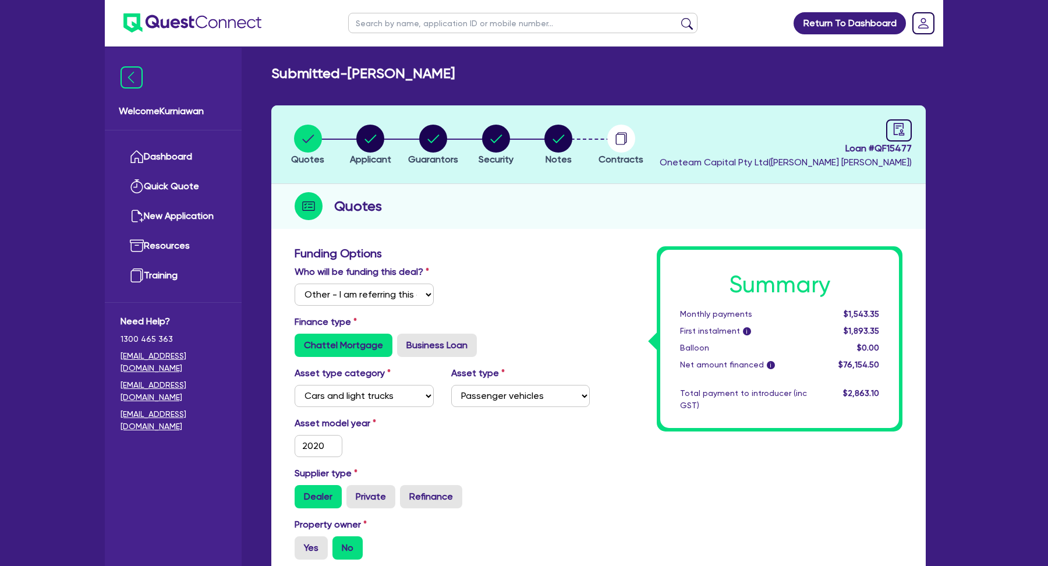
select select "Other"
select select "CARS_AND_LIGHT_TRUCKS"
select select "PASSENGER_VEHICLES"
select select "Other"
select select "CARS_AND_LIGHT_TRUCKS"
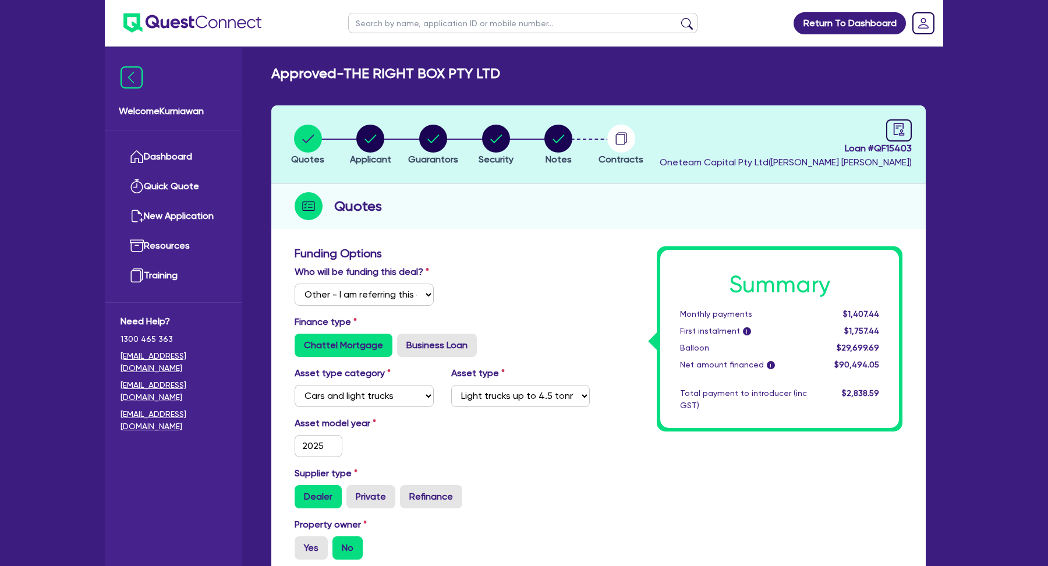
select select "LIGHT_TRUCKS"
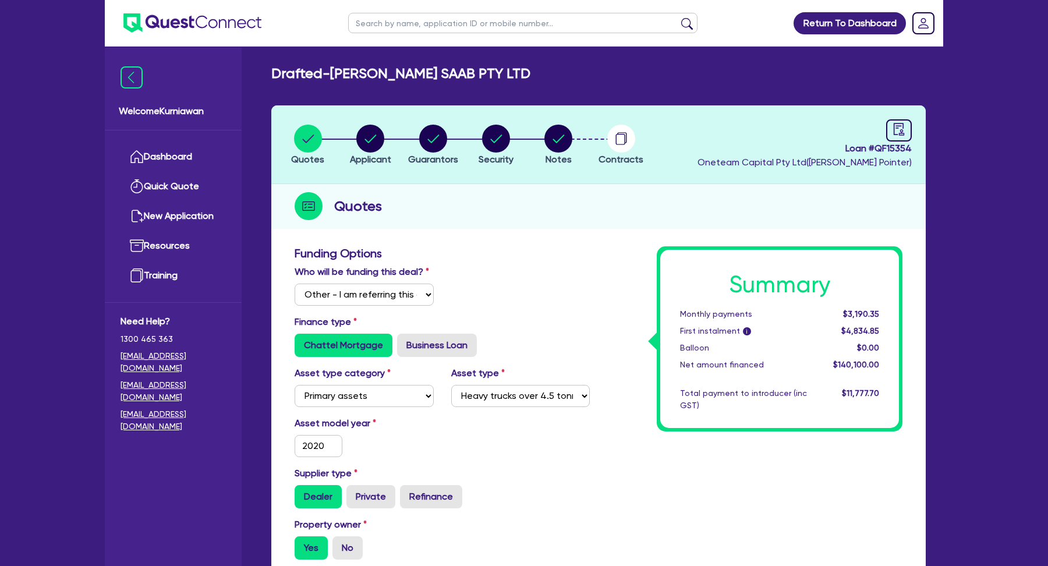
select select "Other"
select select "PRIMARY_ASSETS"
select select "HEAVY_TRUCKS"
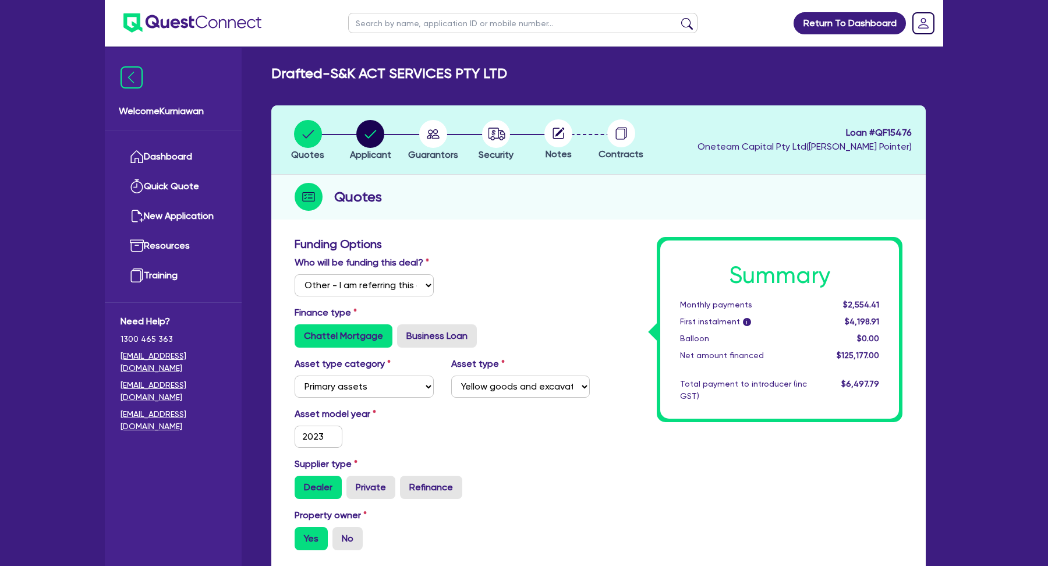
select select "Other"
select select "PRIMARY_ASSETS"
select select "YELLOW_GOODS_AND_EXCAVATORS"
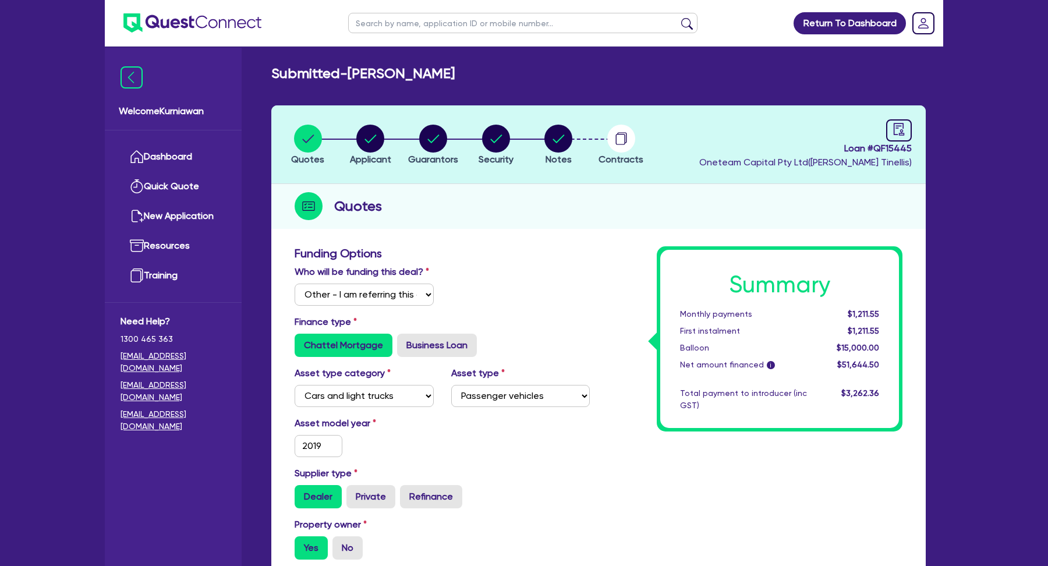
select select "Other"
select select "CARS_AND_LIGHT_TRUCKS"
select select "PASSENGER_VEHICLES"
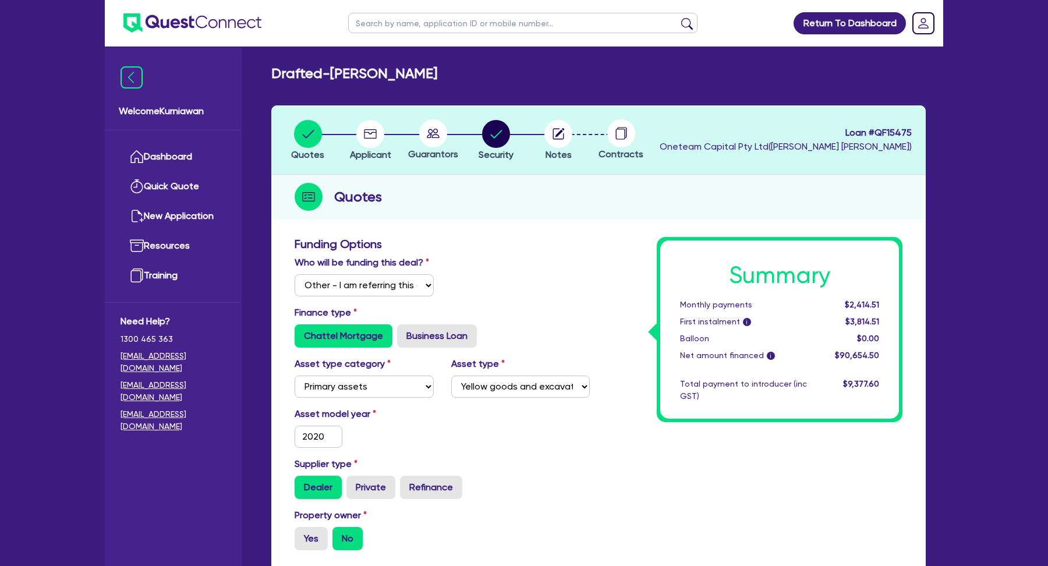
select select "Other"
select select "PRIMARY_ASSETS"
select select "YELLOW_GOODS_AND_EXCAVATORS"
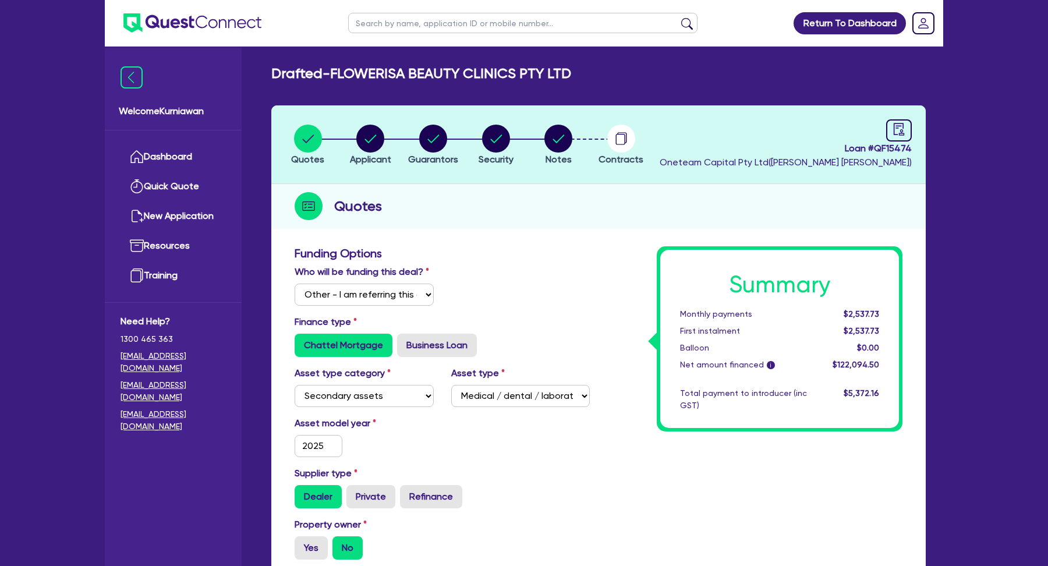
select select "Other"
select select "SECONDARY_ASSETS"
select select "MEDICAL_DENTAL_LABORATORY_EQUIPMENT"
